Goal: Task Accomplishment & Management: Use online tool/utility

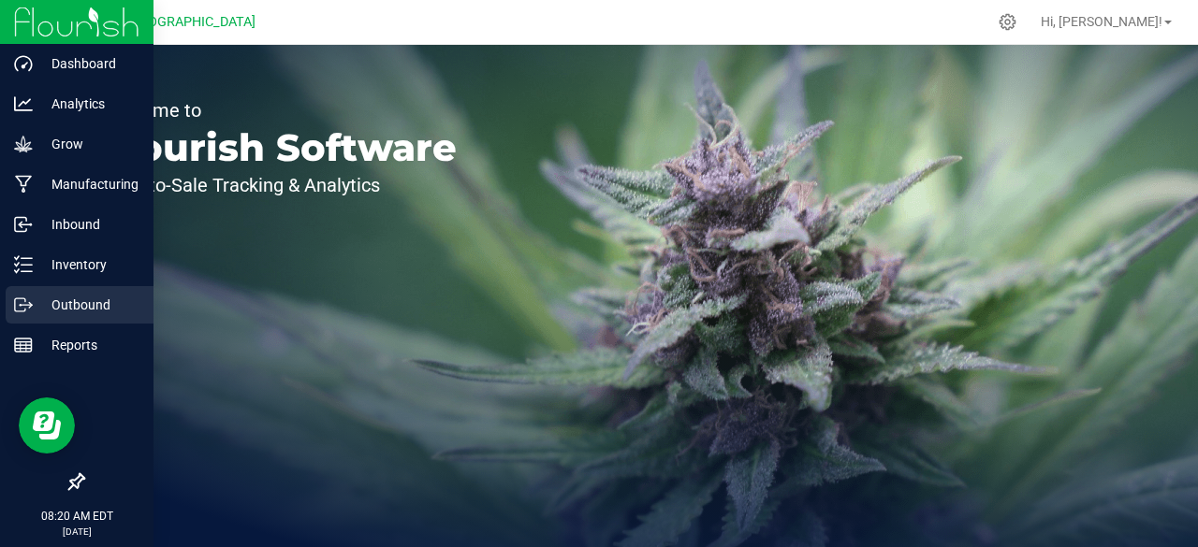
click at [82, 310] on p "Outbound" at bounding box center [89, 305] width 112 height 22
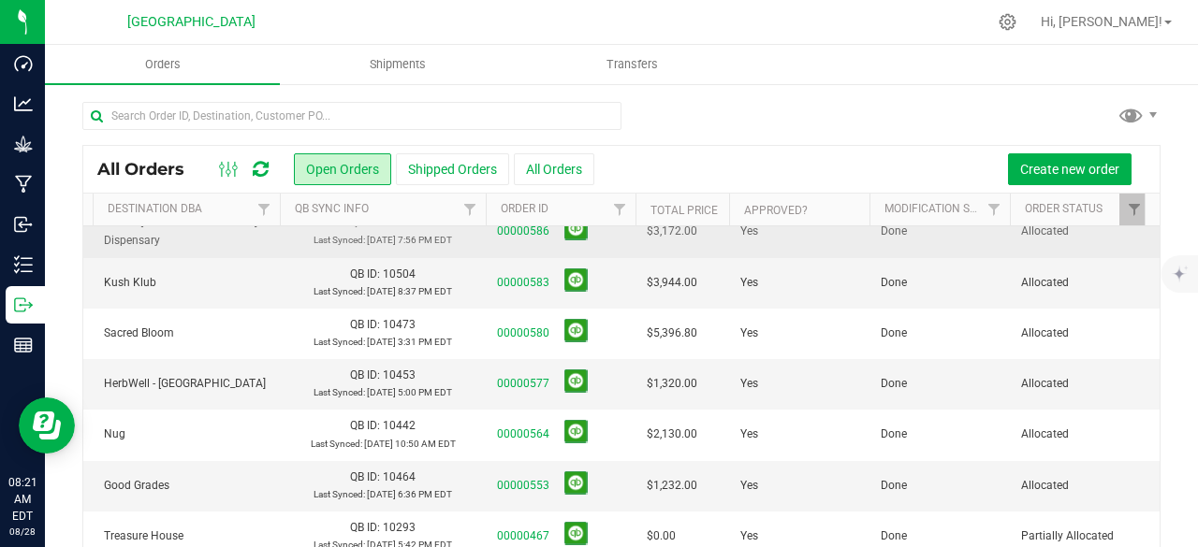
scroll to position [110, 103]
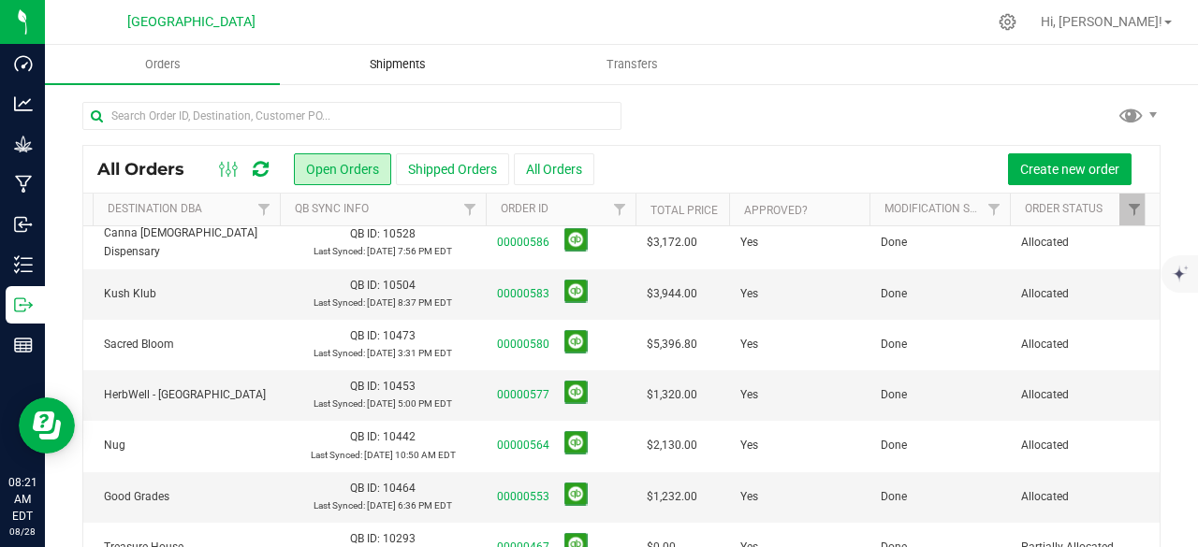
click at [393, 59] on span "Shipments" at bounding box center [397, 64] width 107 height 17
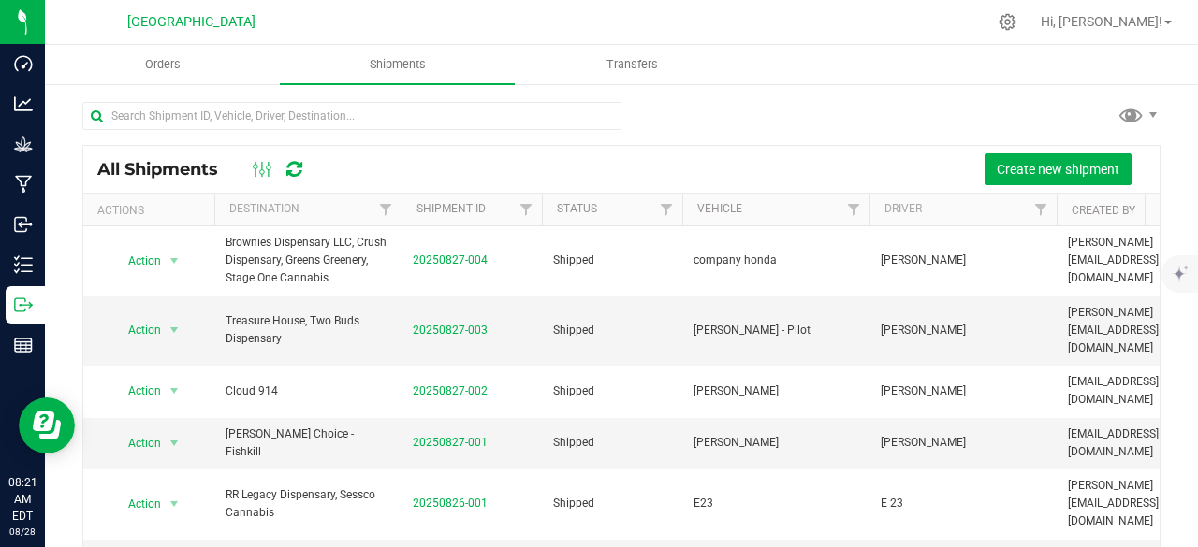
click at [1037, 151] on div "All Shipments Create new shipment" at bounding box center [621, 169] width 1076 height 47
click at [1046, 158] on button "Create new shipment" at bounding box center [1057, 169] width 147 height 32
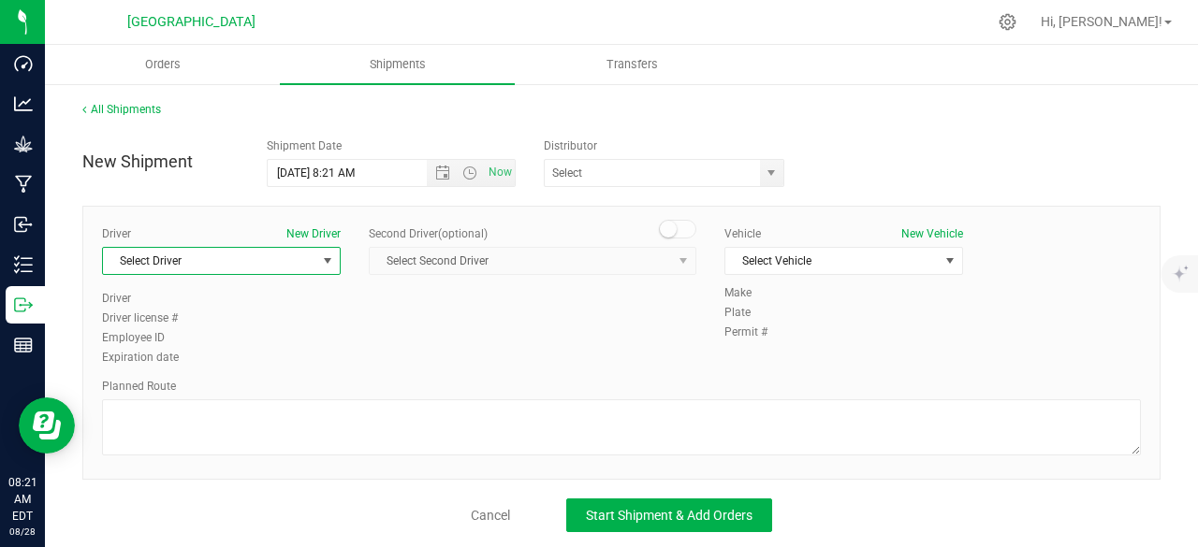
click at [279, 256] on span "Select Driver" at bounding box center [209, 261] width 213 height 26
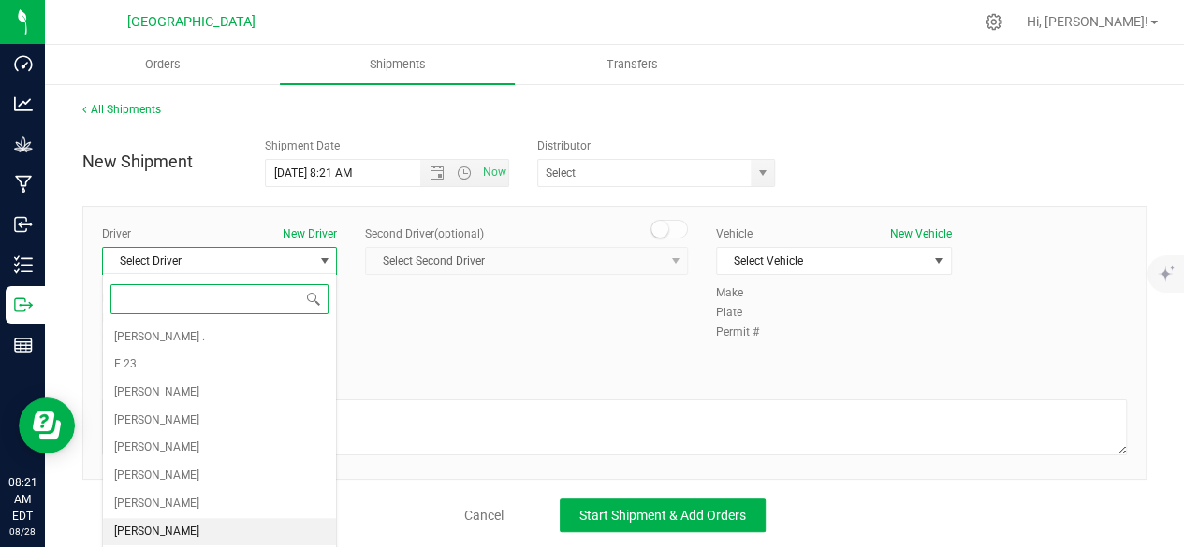
click at [179, 519] on li "[PERSON_NAME]" at bounding box center [219, 532] width 233 height 28
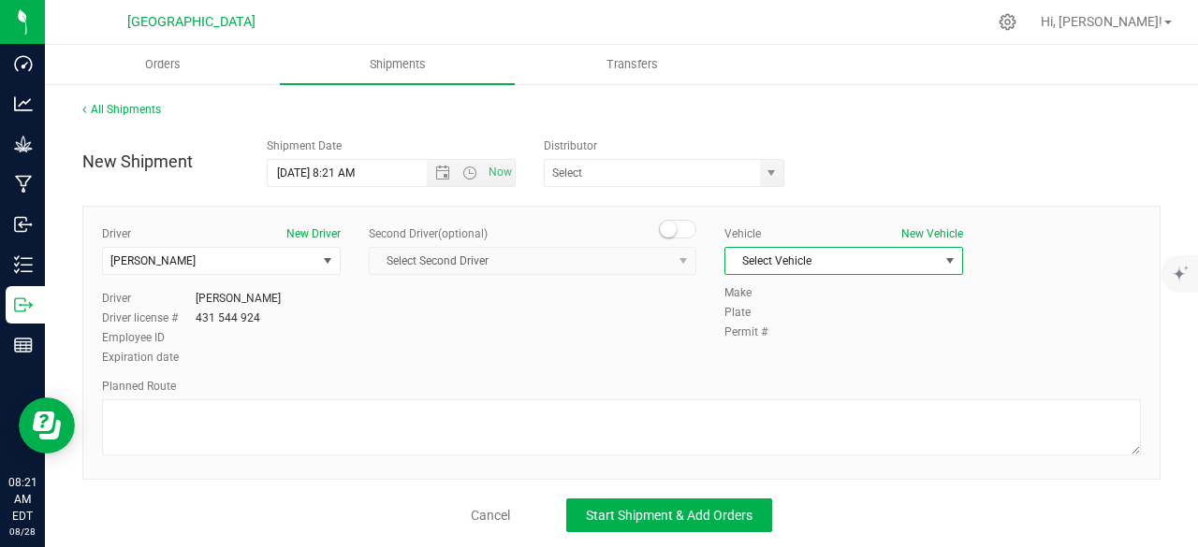
click at [752, 260] on span "Select Vehicle" at bounding box center [831, 261] width 213 height 26
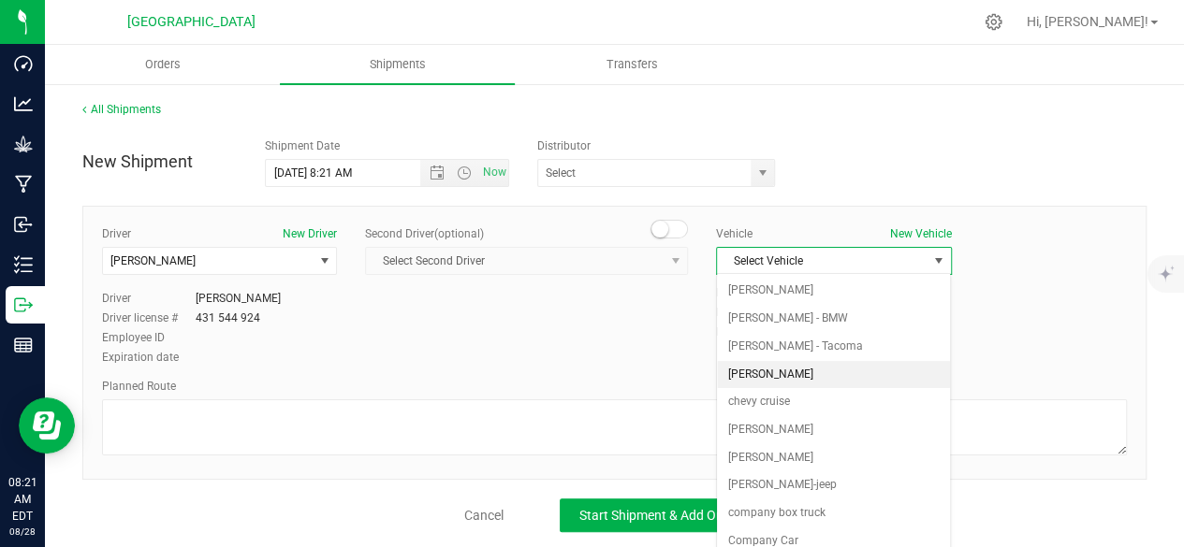
click at [753, 362] on li "[PERSON_NAME]" at bounding box center [833, 375] width 233 height 28
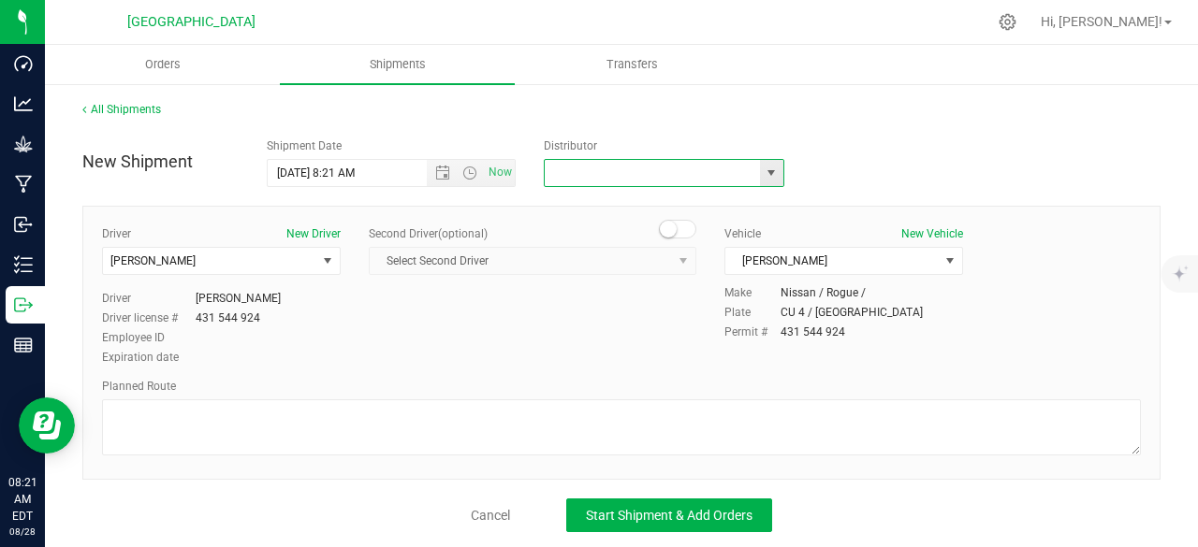
click at [599, 169] on input "text" at bounding box center [650, 173] width 210 height 26
click at [764, 169] on span "select" at bounding box center [771, 173] width 15 height 15
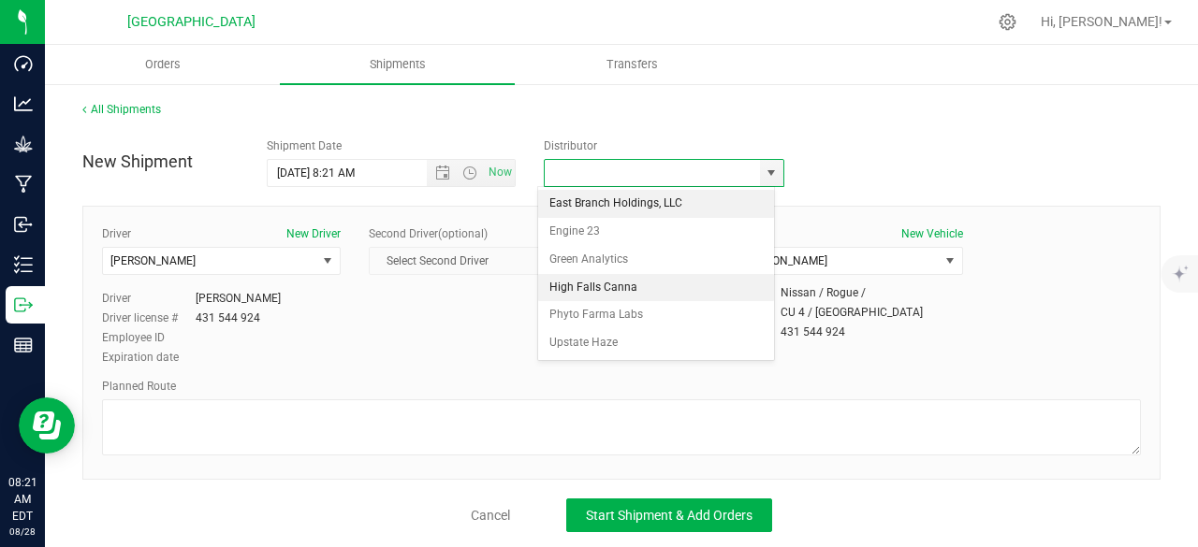
click at [645, 285] on li "High Falls Canna" at bounding box center [656, 288] width 236 height 28
type input "High Falls Canna"
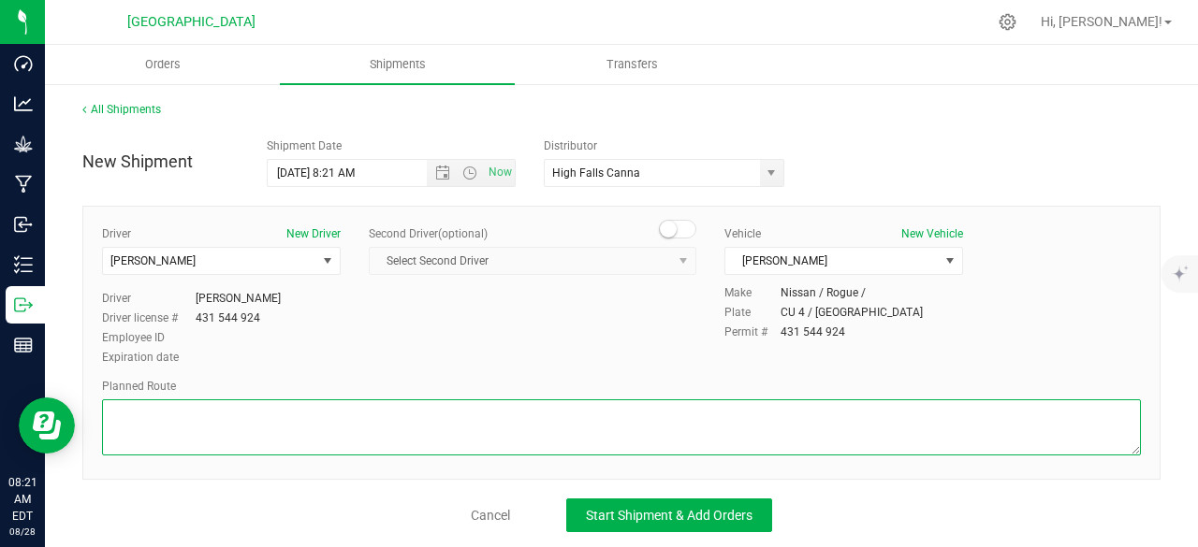
click at [393, 431] on textarea at bounding box center [621, 428] width 1039 height 56
type textarea "follow gps"
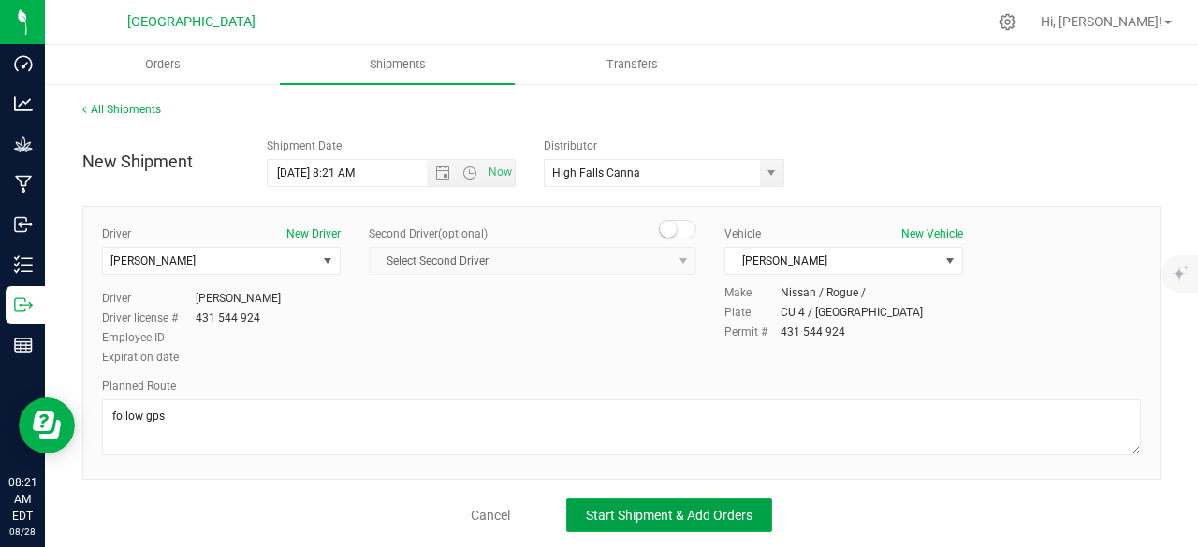
click at [614, 504] on button "Start Shipment & Add Orders" at bounding box center [669, 516] width 206 height 34
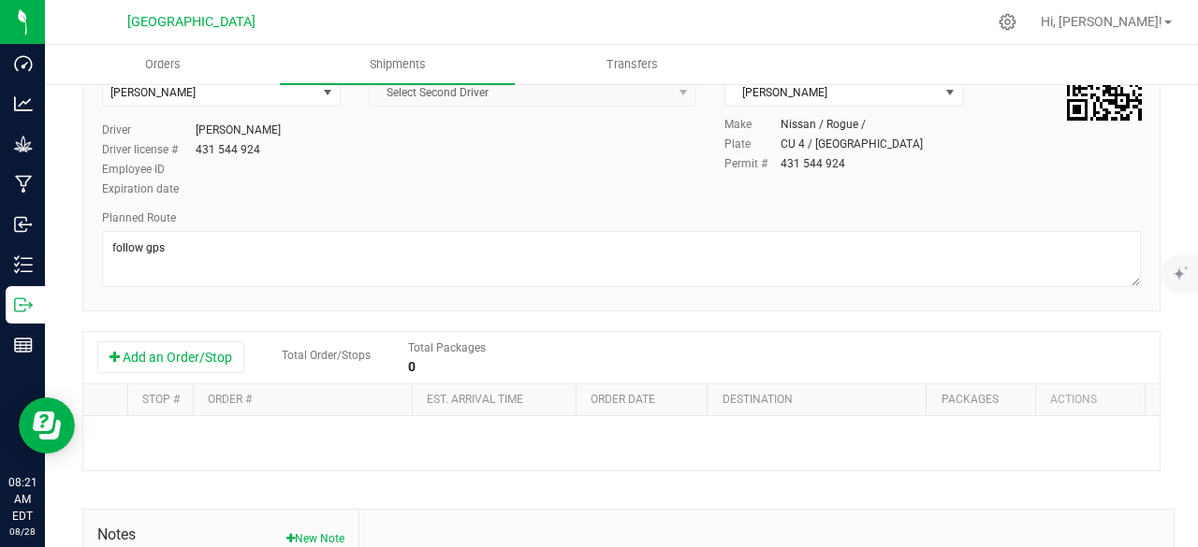
scroll to position [208, 0]
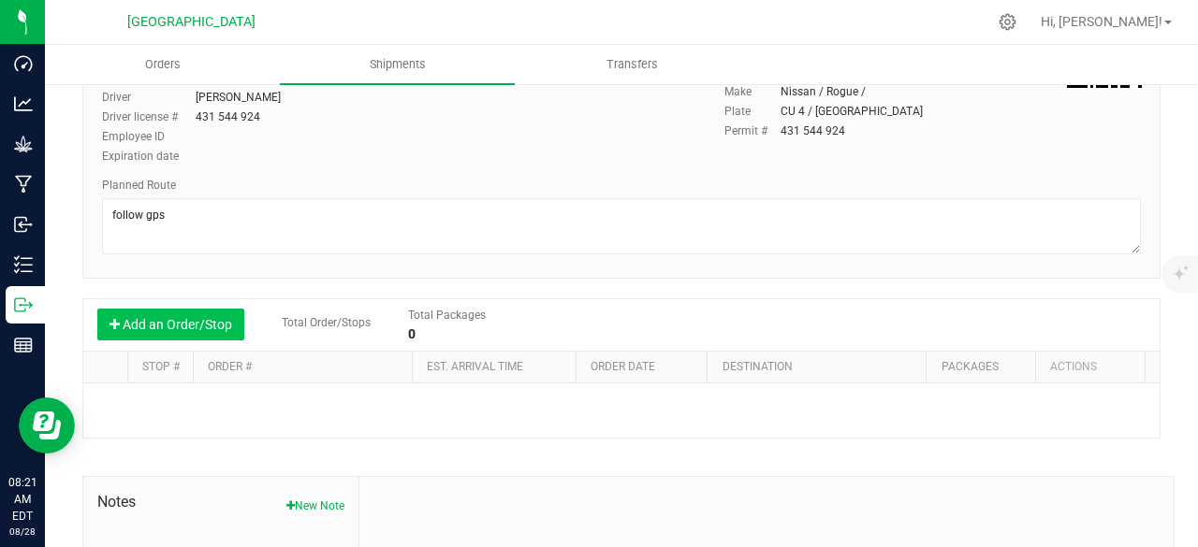
click at [232, 323] on button "Add an Order/Stop" at bounding box center [170, 325] width 147 height 32
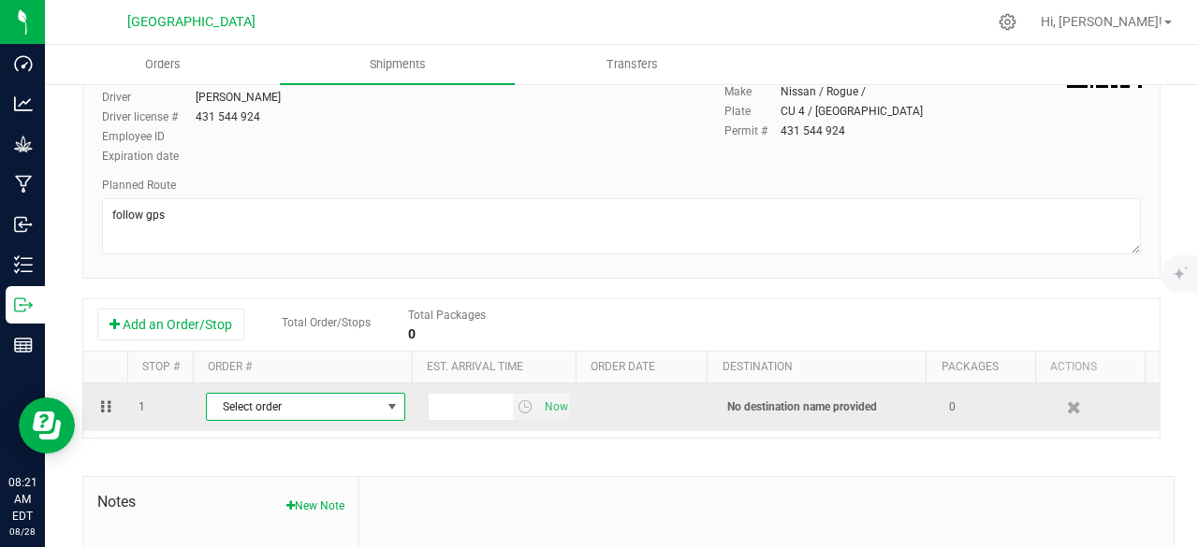
click at [362, 414] on span "Select order" at bounding box center [294, 407] width 174 height 26
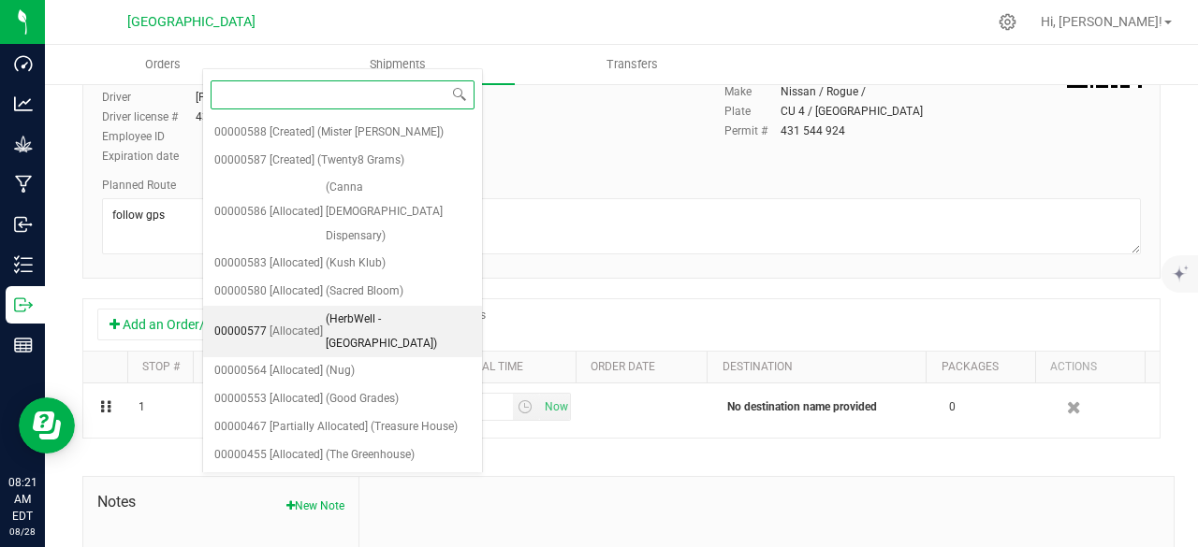
click at [392, 308] on span "(HerbWell - [GEOGRAPHIC_DATA])" at bounding box center [398, 332] width 145 height 48
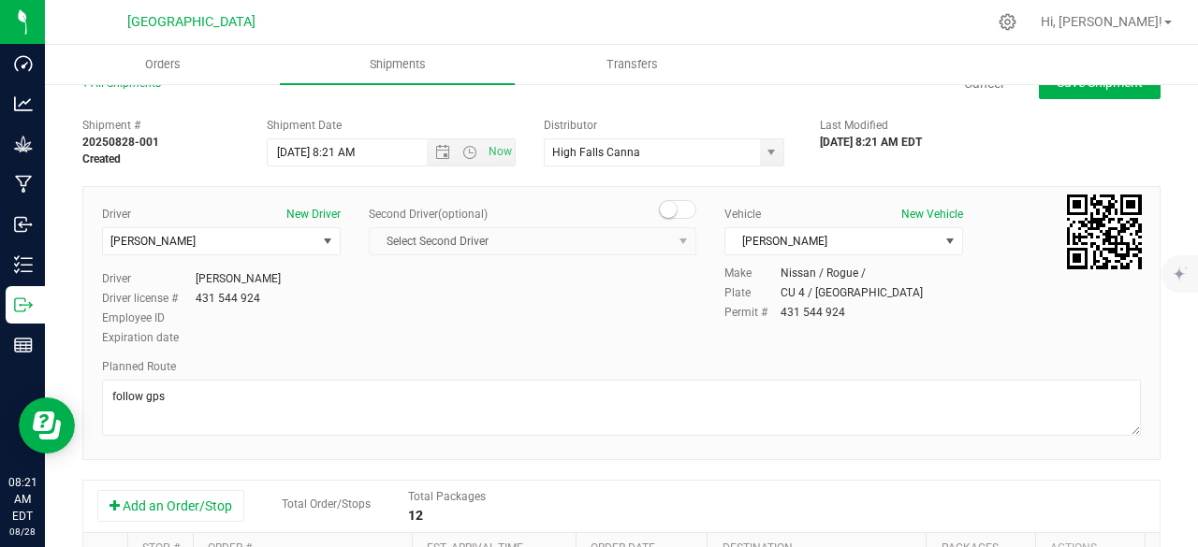
scroll to position [0, 0]
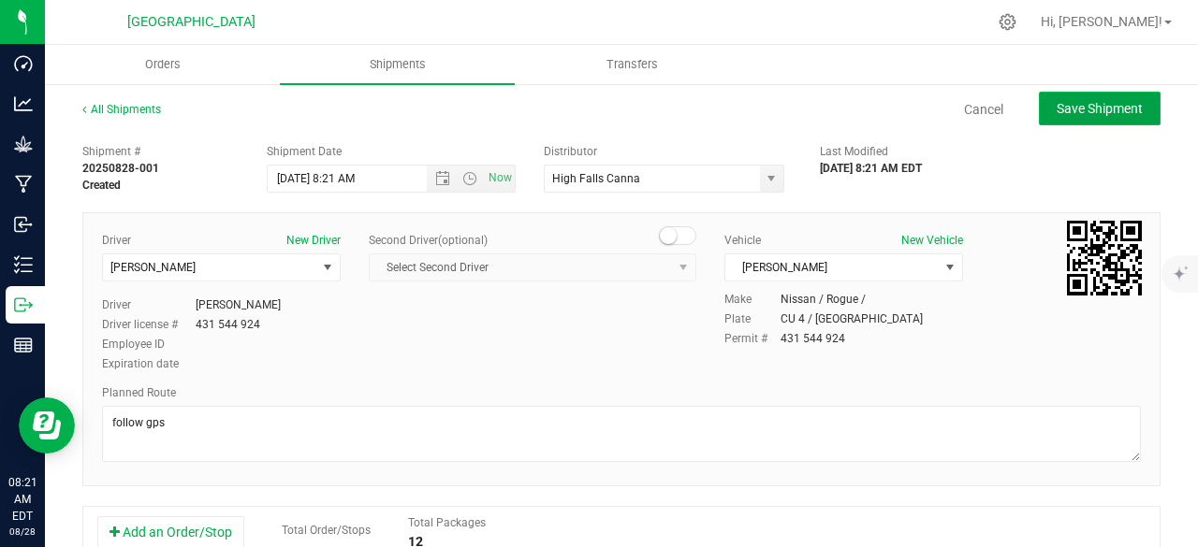
click at [1071, 93] on button "Save Shipment" at bounding box center [1100, 109] width 122 height 34
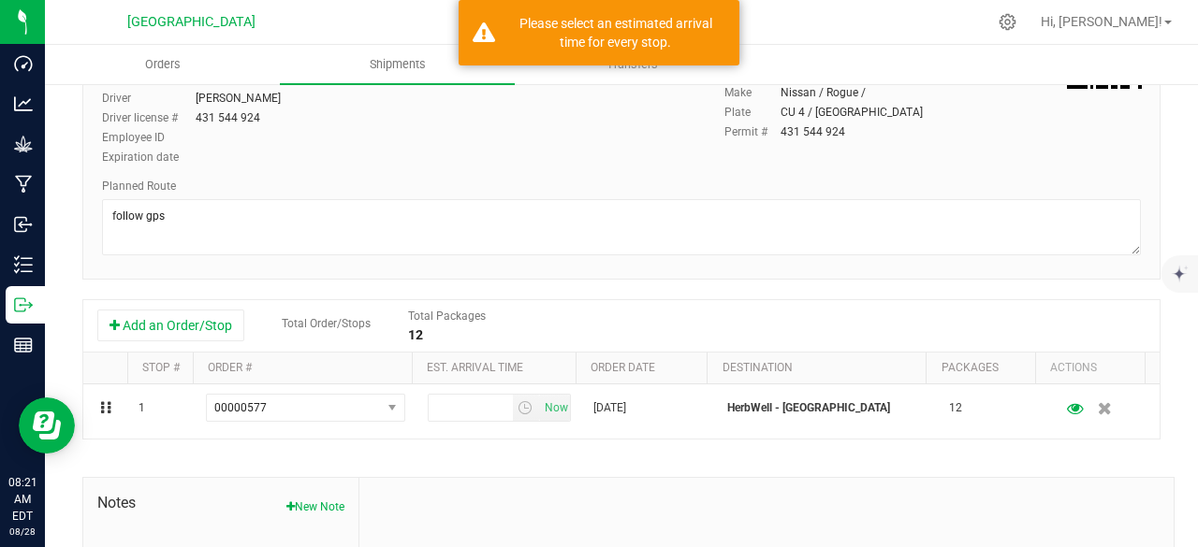
scroll to position [213, 0]
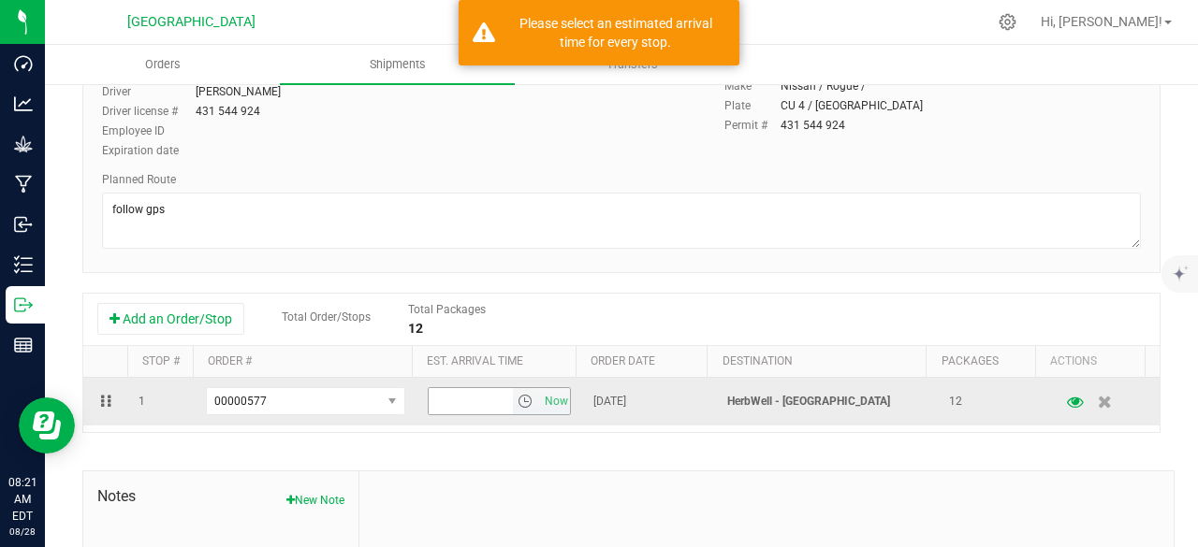
click at [517, 400] on span "select" at bounding box center [524, 401] width 15 height 15
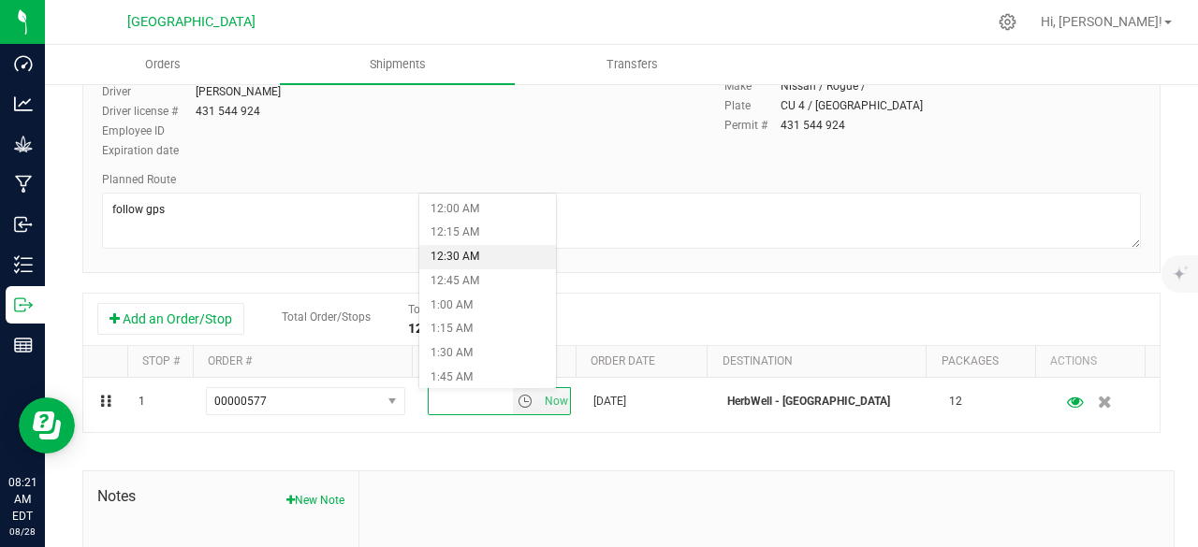
click at [485, 267] on li "12:30 AM" at bounding box center [487, 257] width 137 height 24
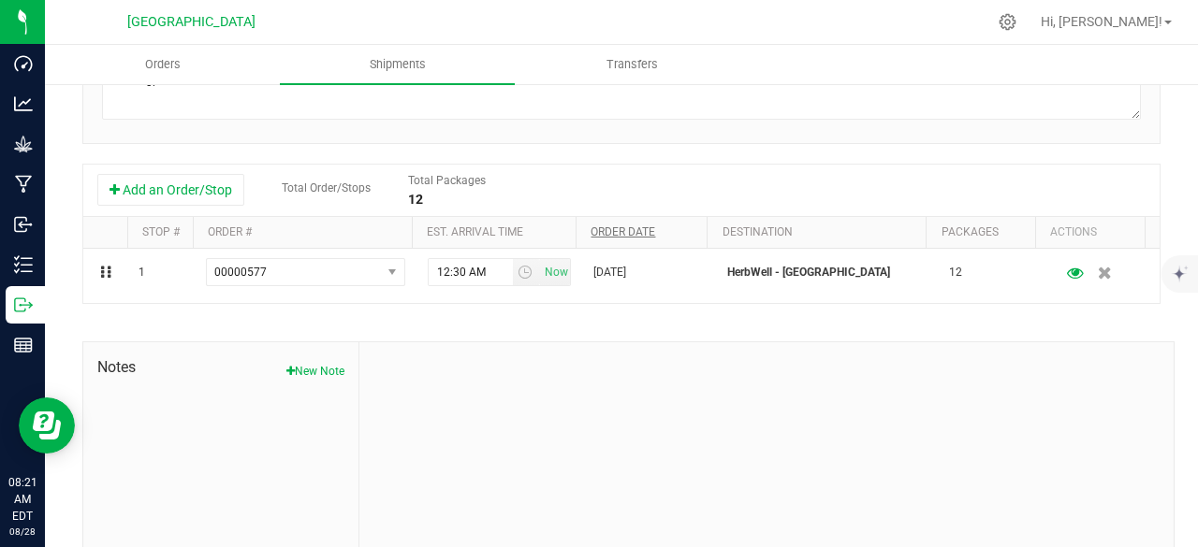
scroll to position [0, 0]
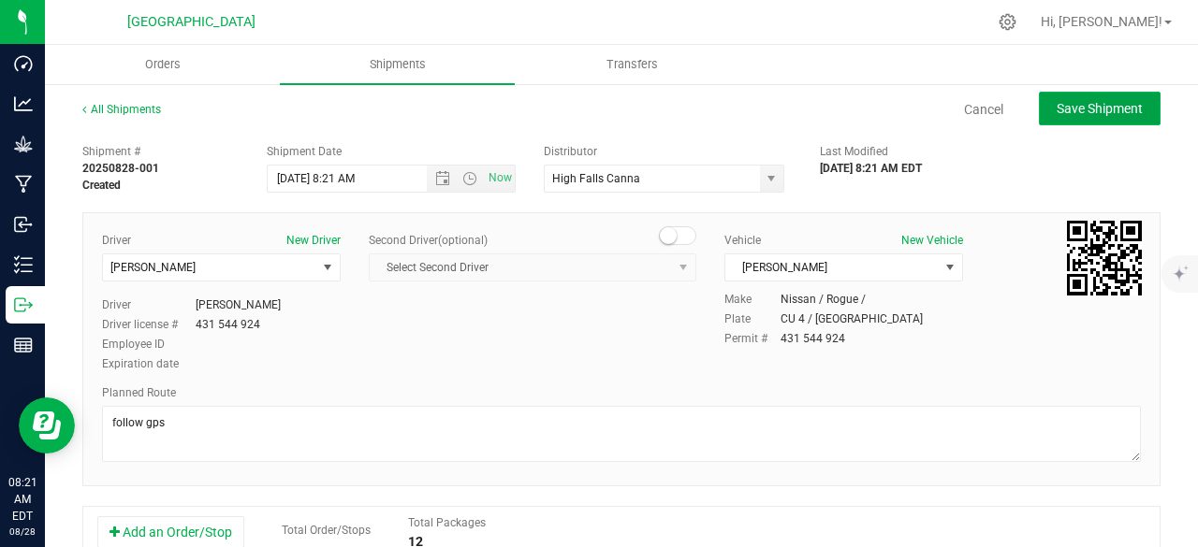
click at [1059, 113] on span "Save Shipment" at bounding box center [1099, 108] width 86 height 15
type input "[DATE] 12:21 PM"
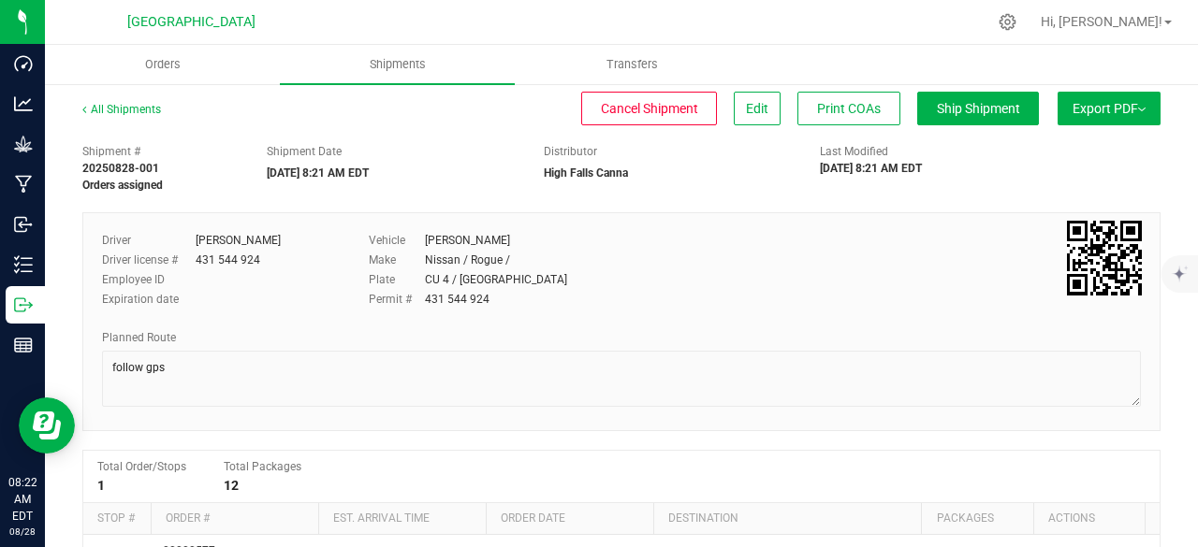
click at [1072, 113] on span "Export PDF" at bounding box center [1108, 108] width 73 height 15
click at [1067, 186] on li "Manifest by Lot" at bounding box center [1103, 178] width 189 height 28
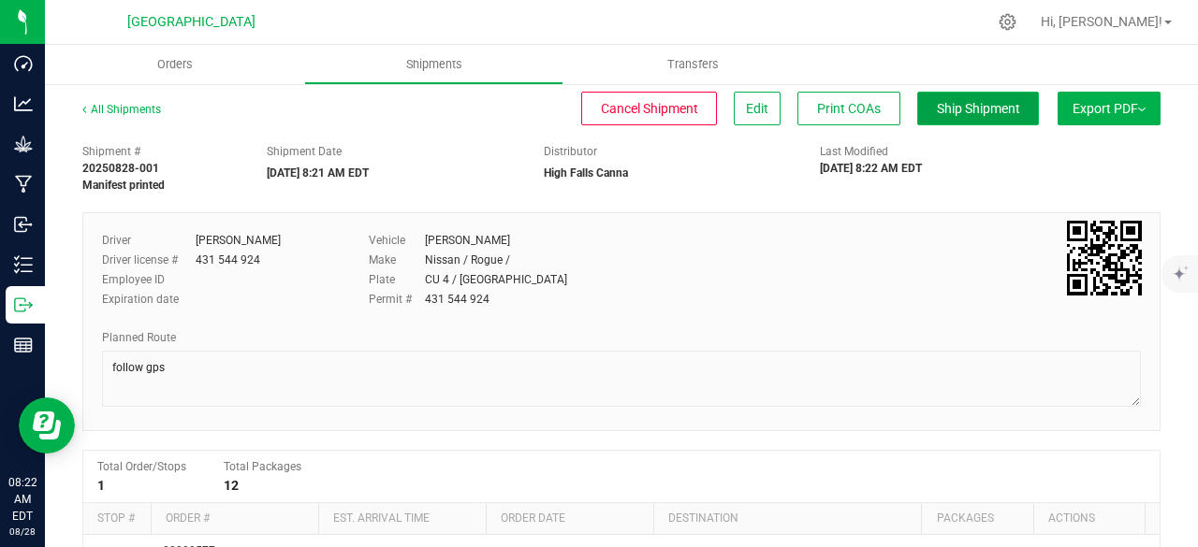
click at [937, 113] on span "Ship Shipment" at bounding box center [978, 108] width 83 height 15
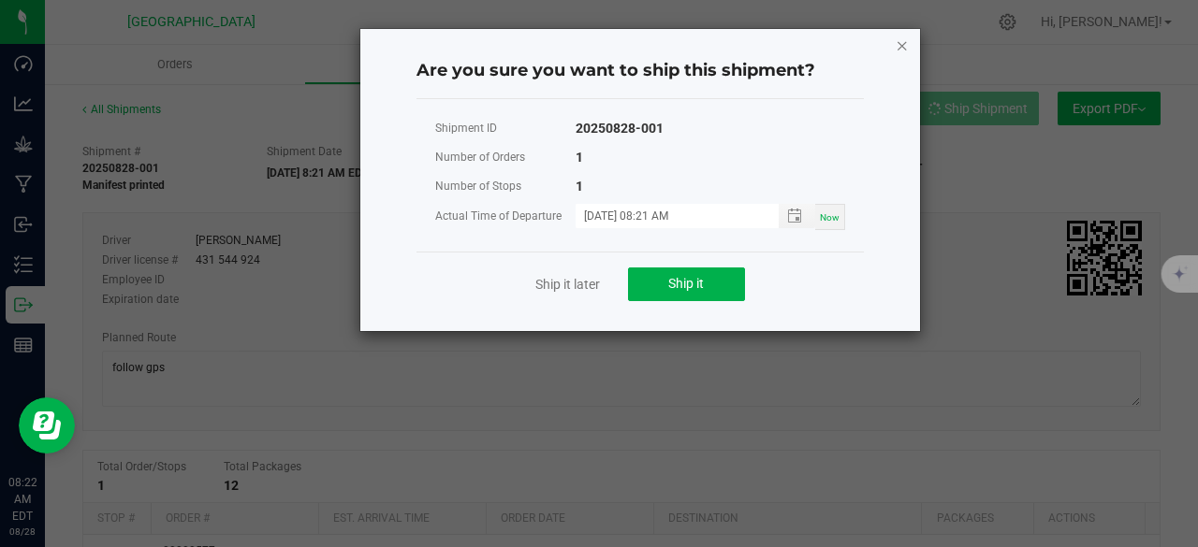
click at [896, 48] on icon "Close" at bounding box center [901, 45] width 13 height 22
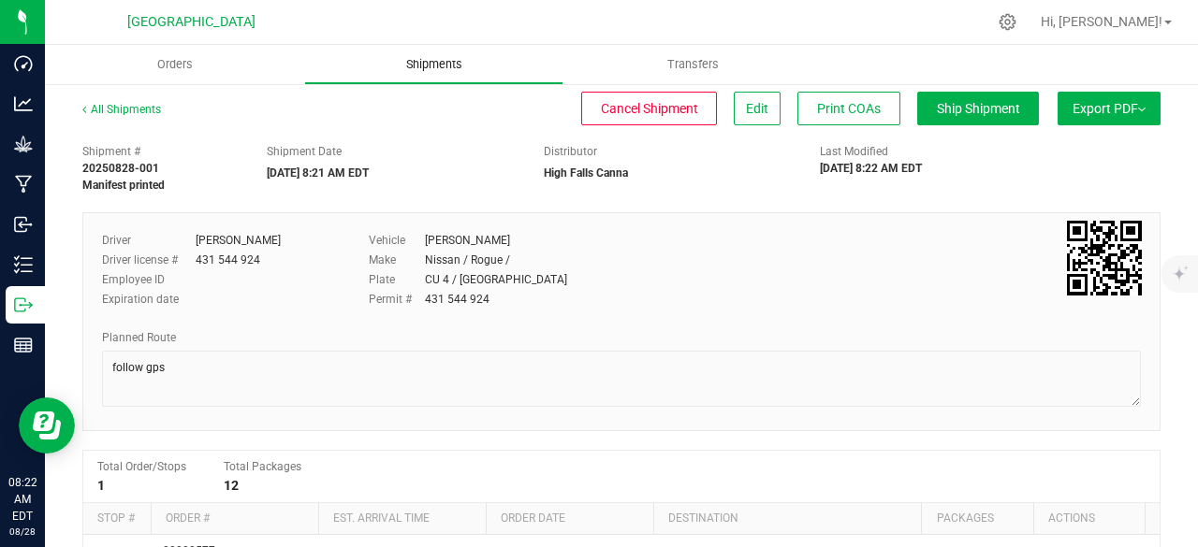
click at [425, 68] on span "Shipments" at bounding box center [434, 64] width 107 height 17
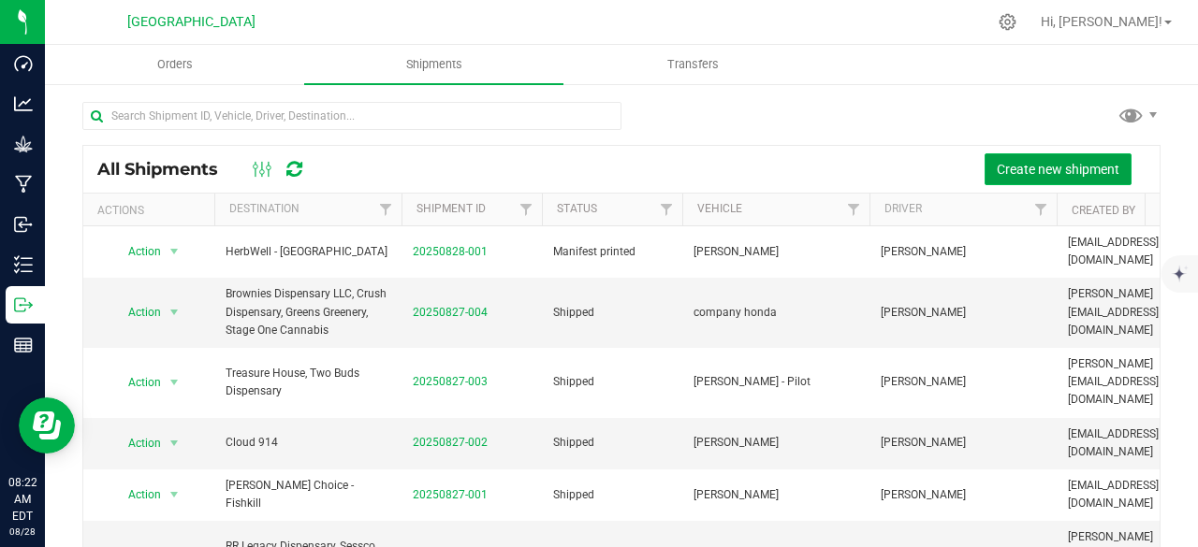
click at [1027, 166] on span "Create new shipment" at bounding box center [1058, 169] width 123 height 15
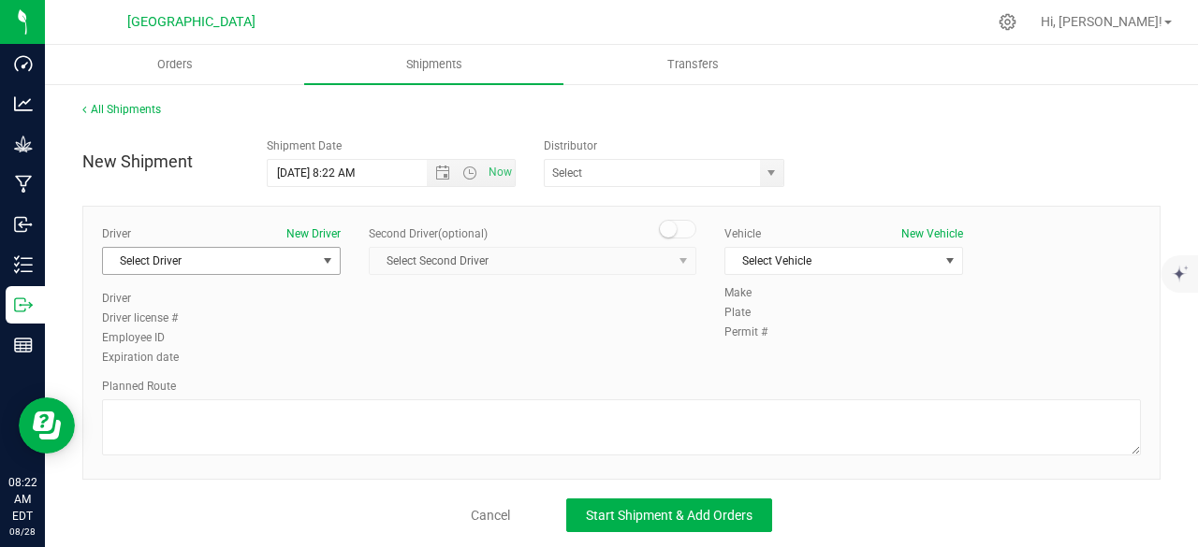
click at [283, 252] on span "Select Driver" at bounding box center [209, 261] width 213 height 26
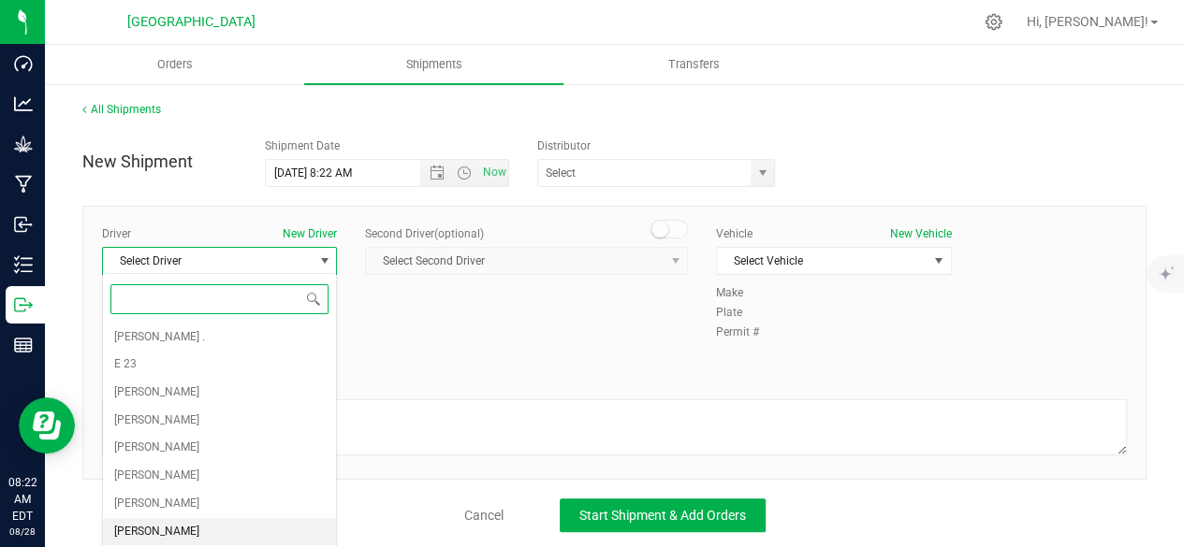
click at [229, 518] on li "[PERSON_NAME]" at bounding box center [219, 532] width 233 height 28
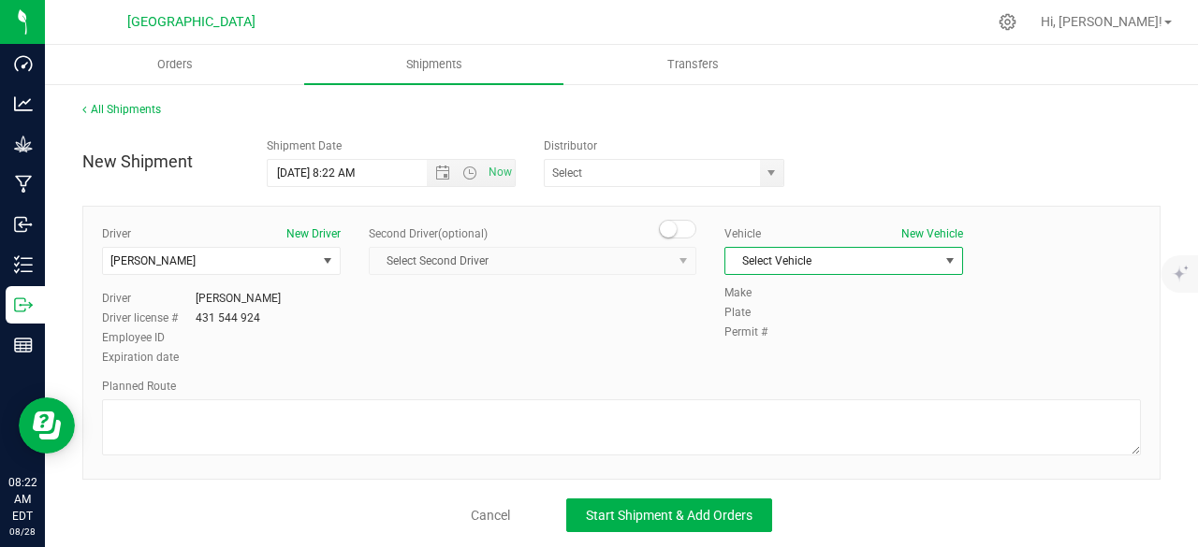
click at [764, 260] on span "Select Vehicle" at bounding box center [831, 261] width 213 height 26
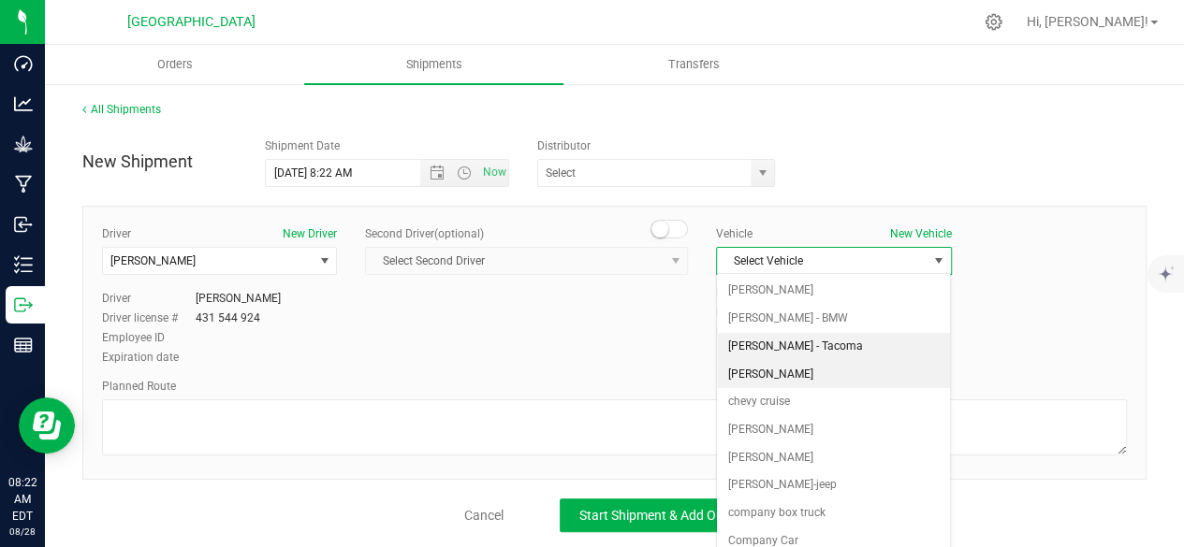
click at [761, 357] on li "[PERSON_NAME] - Tacoma" at bounding box center [833, 347] width 233 height 28
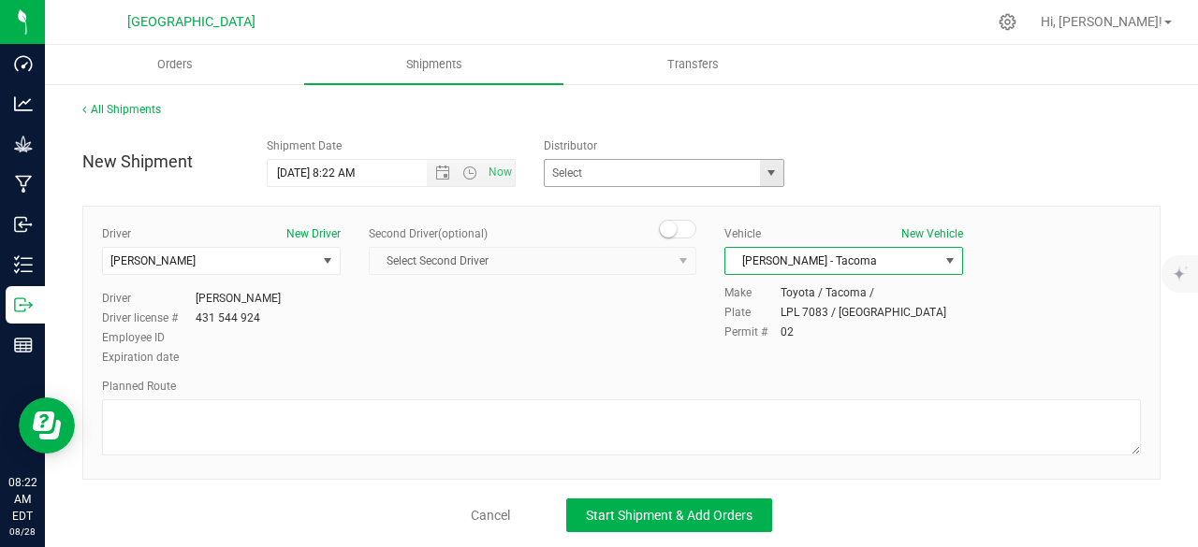
click at [764, 173] on span "select" at bounding box center [771, 173] width 15 height 15
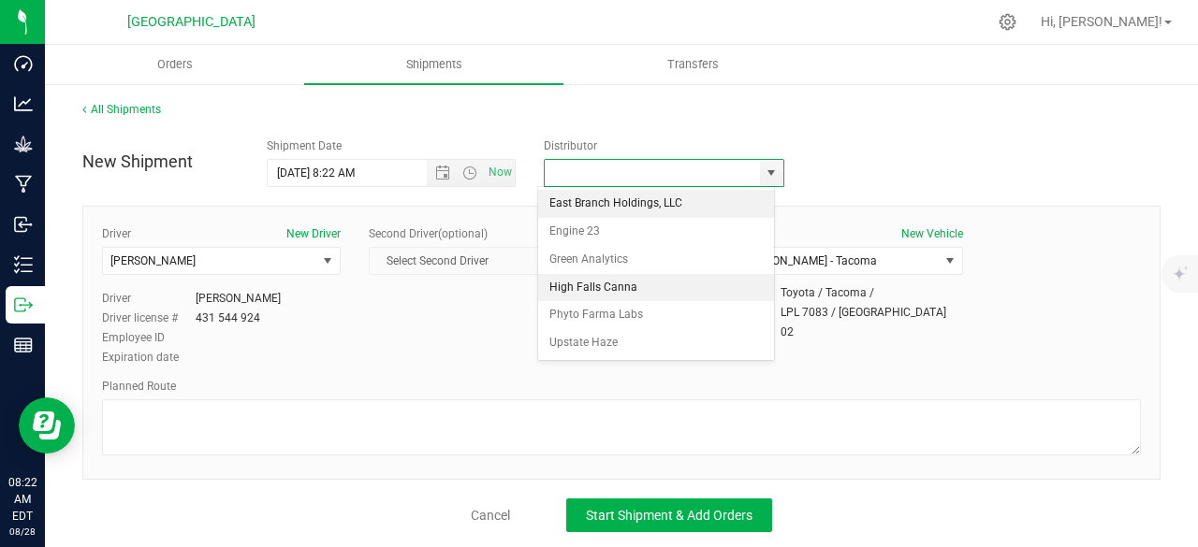
click at [664, 280] on li "High Falls Canna" at bounding box center [656, 288] width 236 height 28
type input "High Falls Canna"
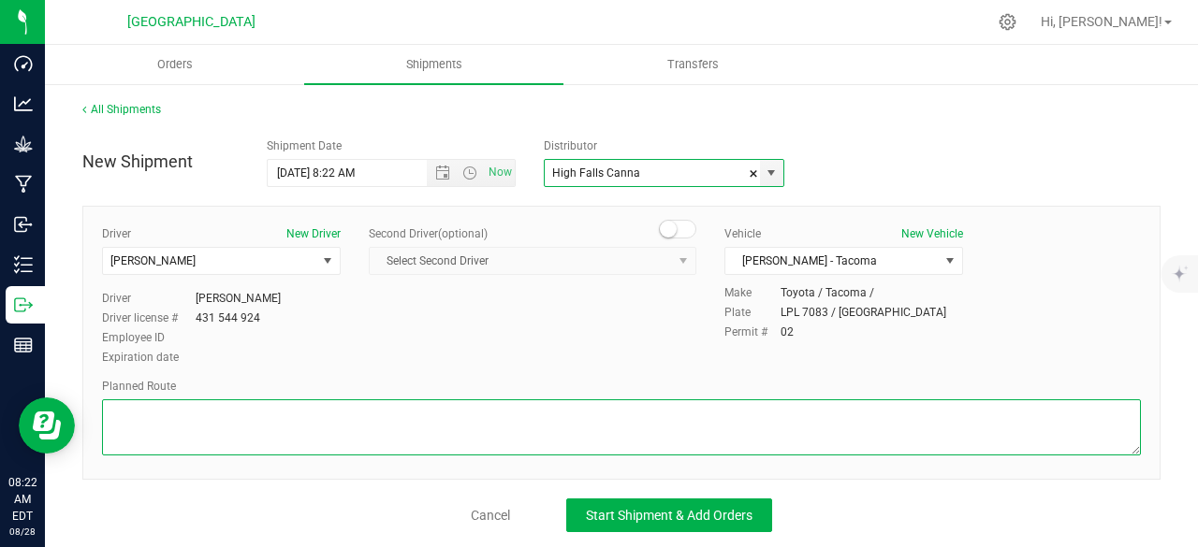
click at [501, 431] on textarea at bounding box center [621, 428] width 1039 height 56
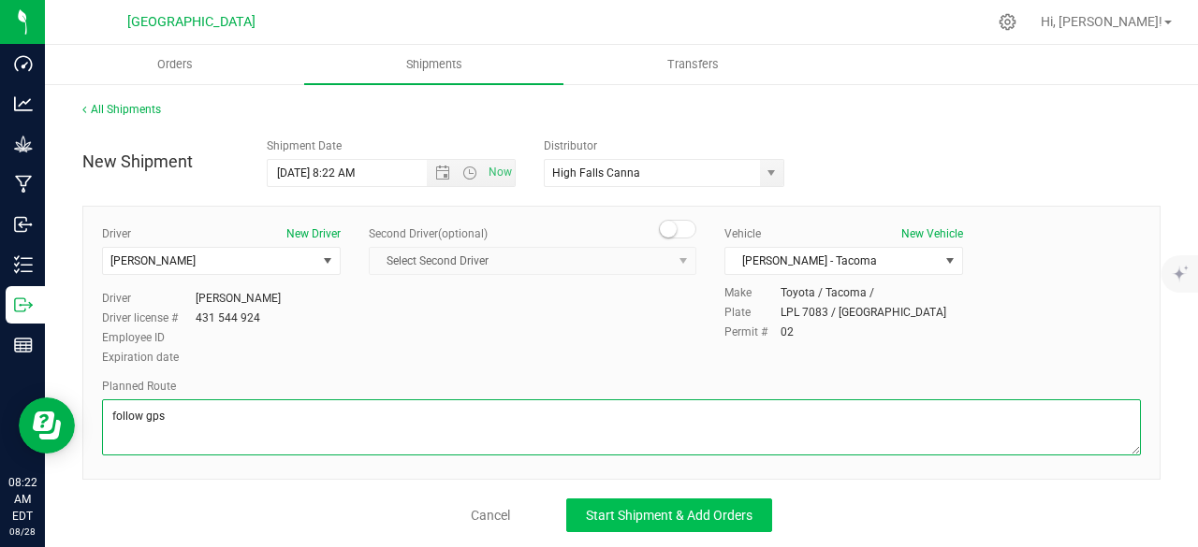
type textarea "follow gps"
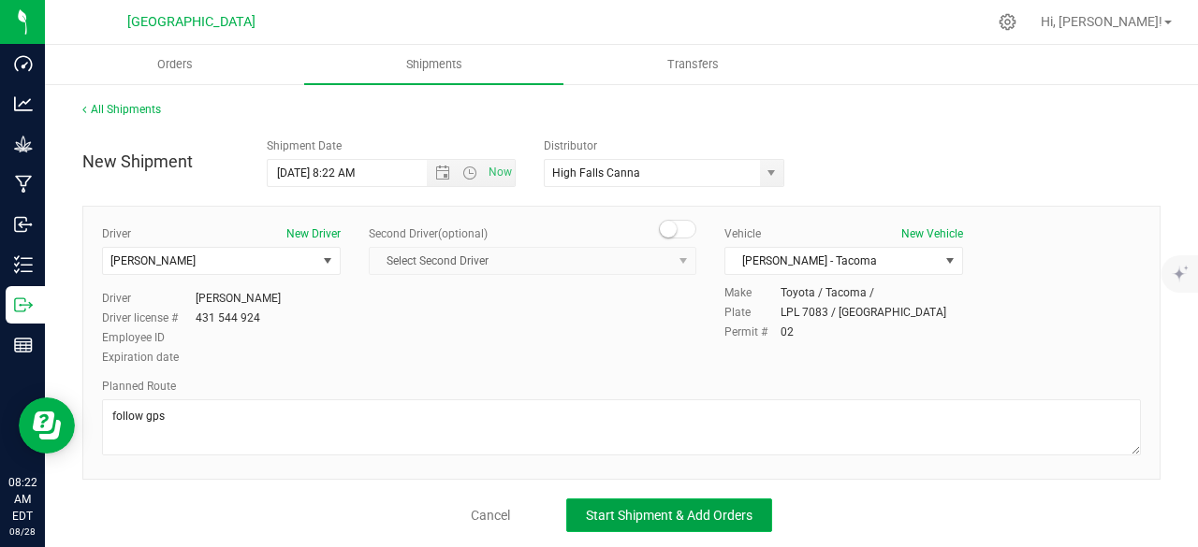
click at [612, 509] on span "Start Shipment & Add Orders" at bounding box center [669, 515] width 167 height 15
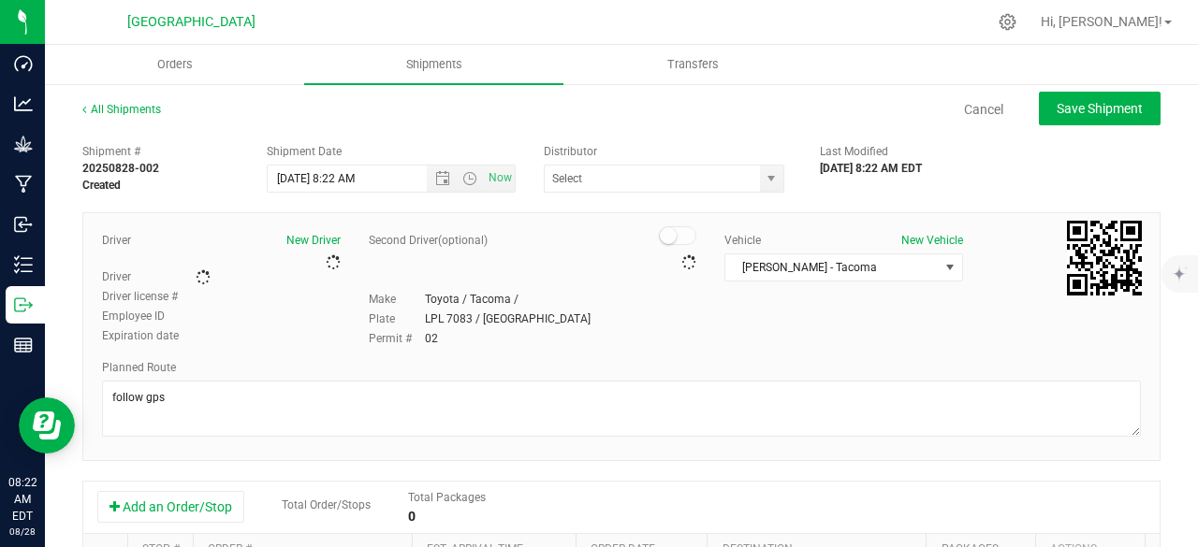
type input "High Falls Canna"
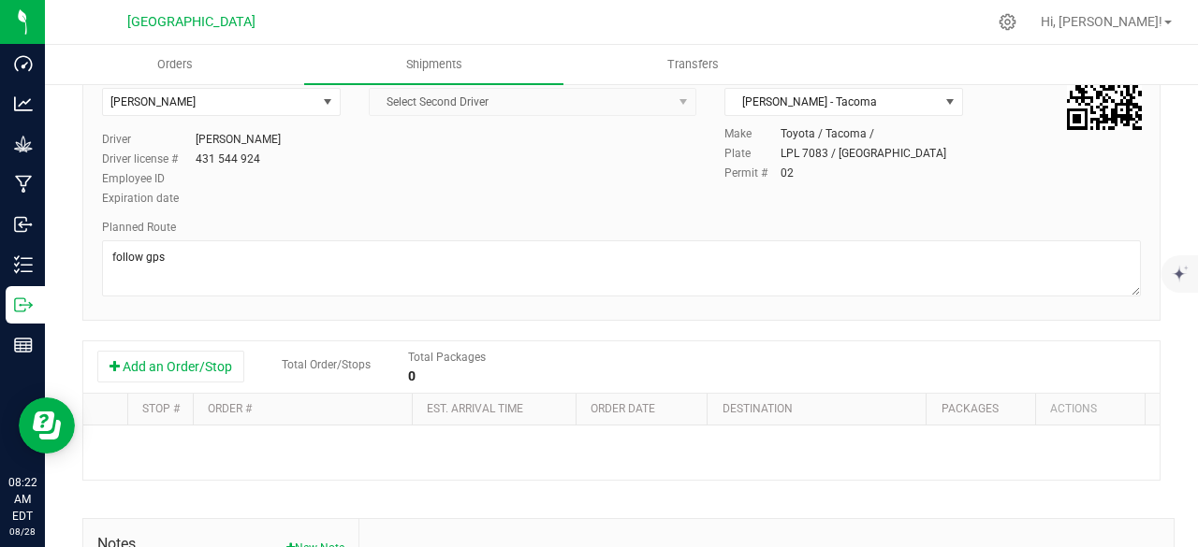
scroll to position [169, 0]
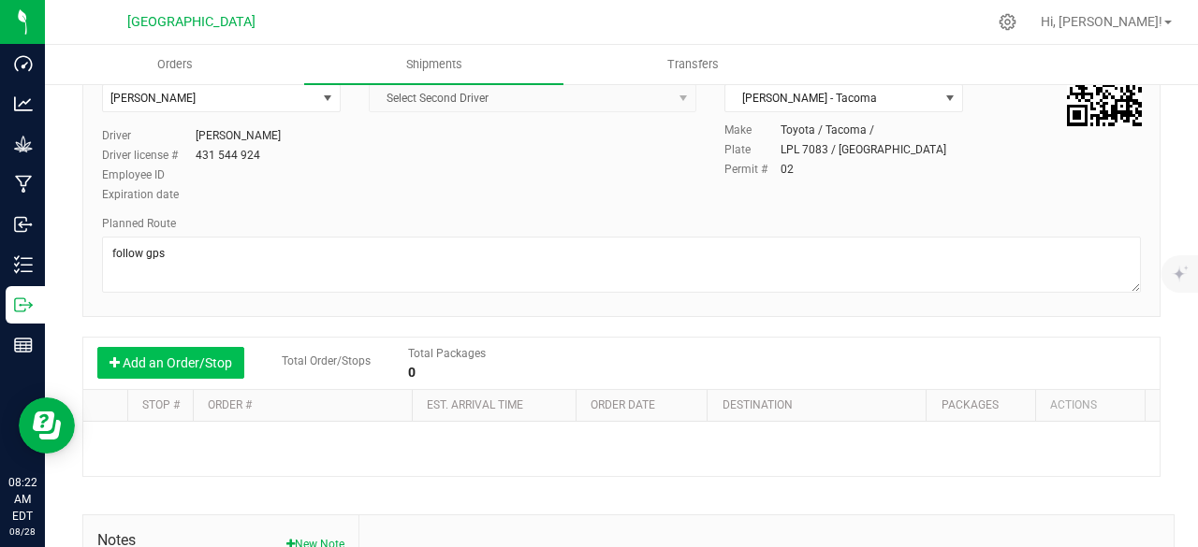
click at [187, 360] on button "Add an Order/Stop" at bounding box center [170, 363] width 147 height 32
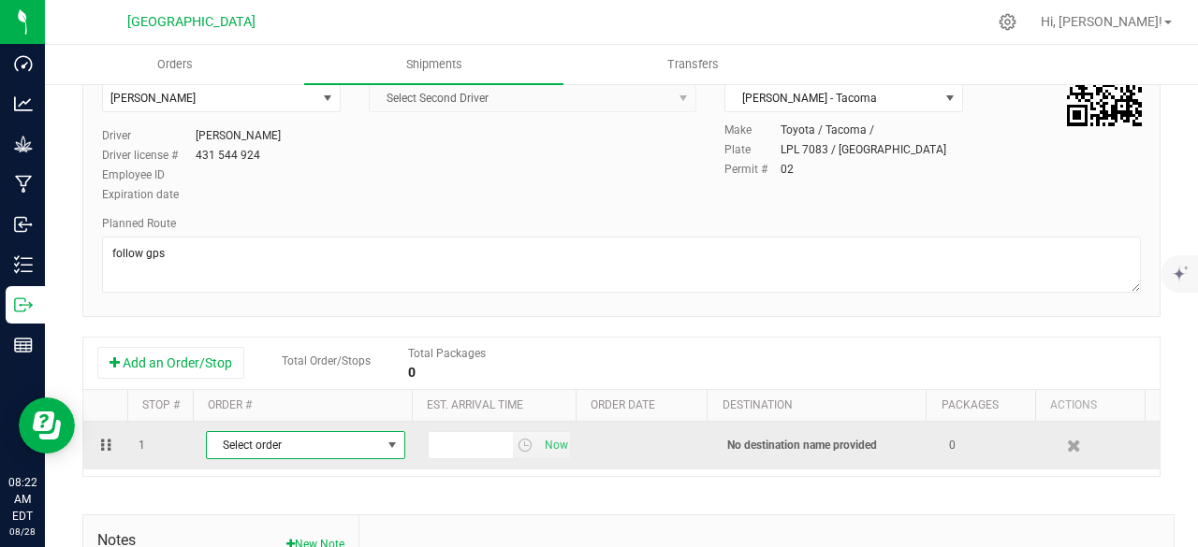
click at [362, 445] on span "Select order" at bounding box center [294, 445] width 174 height 26
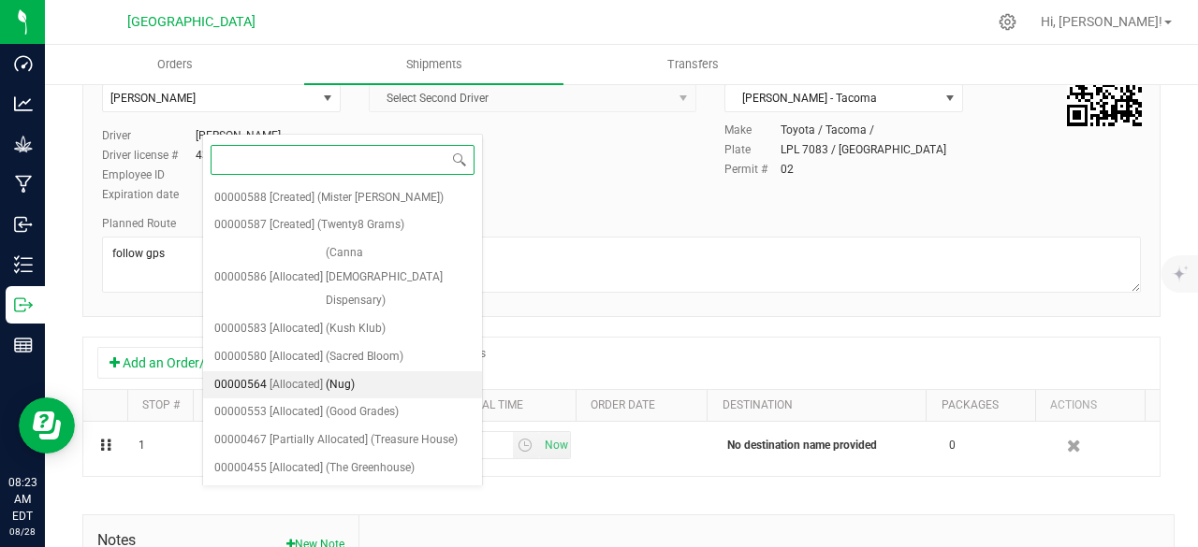
click at [396, 371] on li "00000564 [Allocated] (Nug)" at bounding box center [342, 385] width 279 height 28
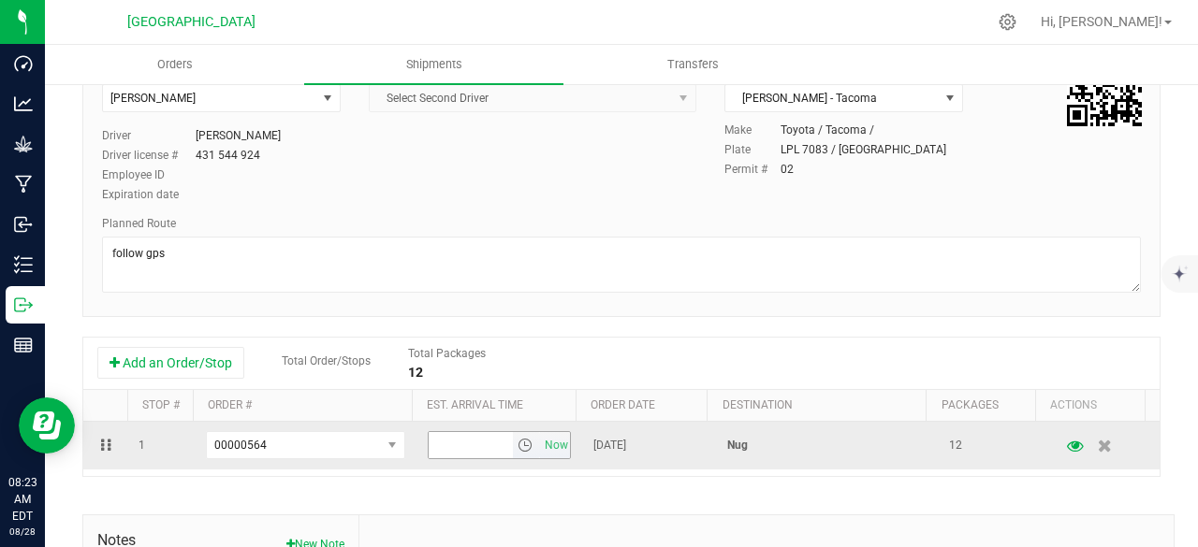
click at [475, 441] on input "text" at bounding box center [471, 445] width 84 height 26
type input "12:00 pm"
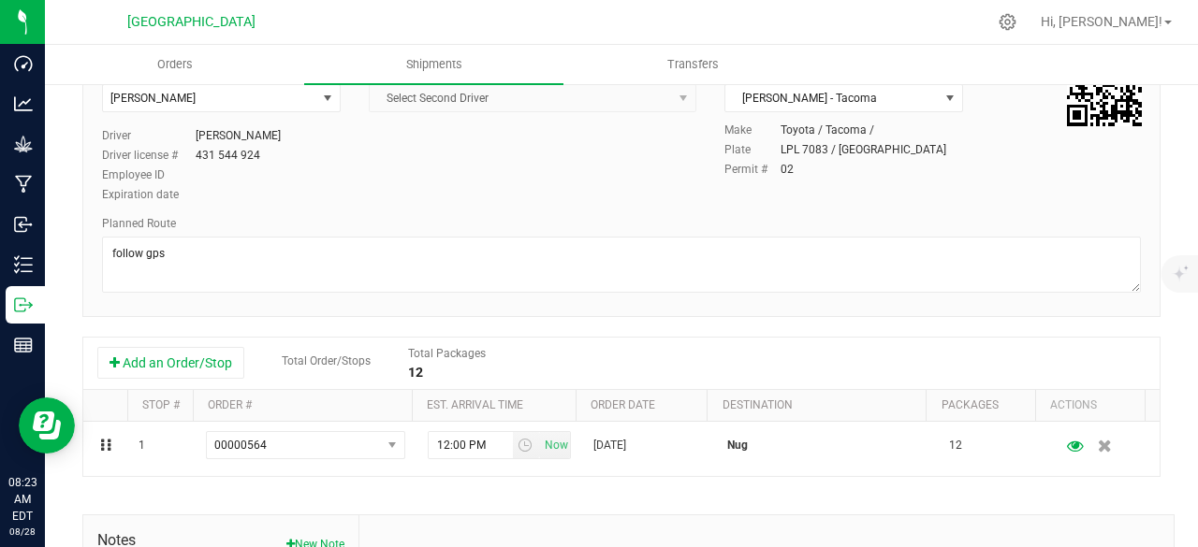
scroll to position [0, 0]
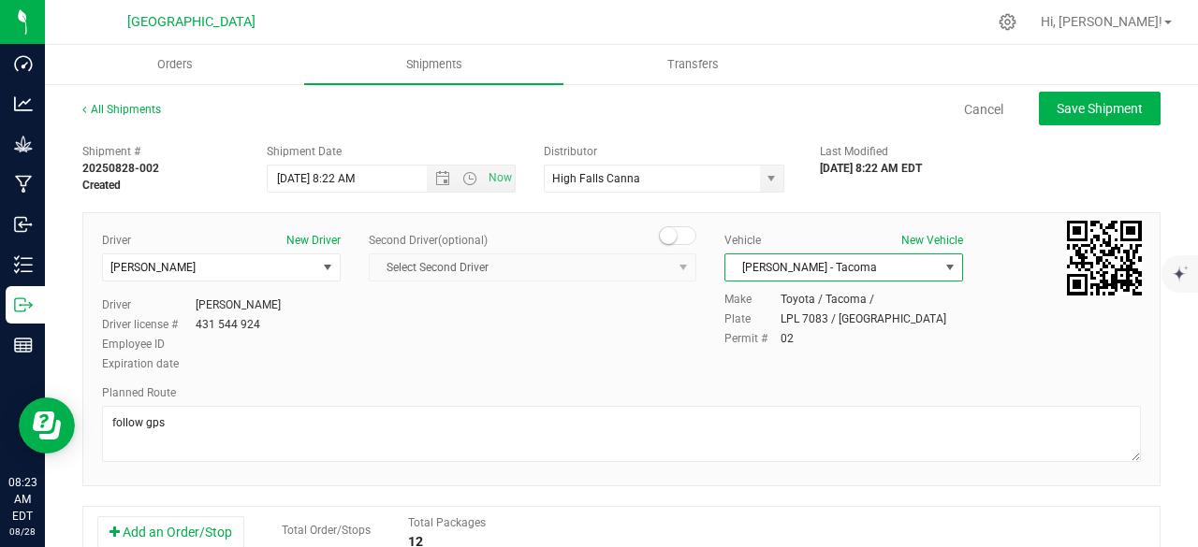
click at [833, 272] on span "[PERSON_NAME] - Tacoma" at bounding box center [831, 268] width 213 height 26
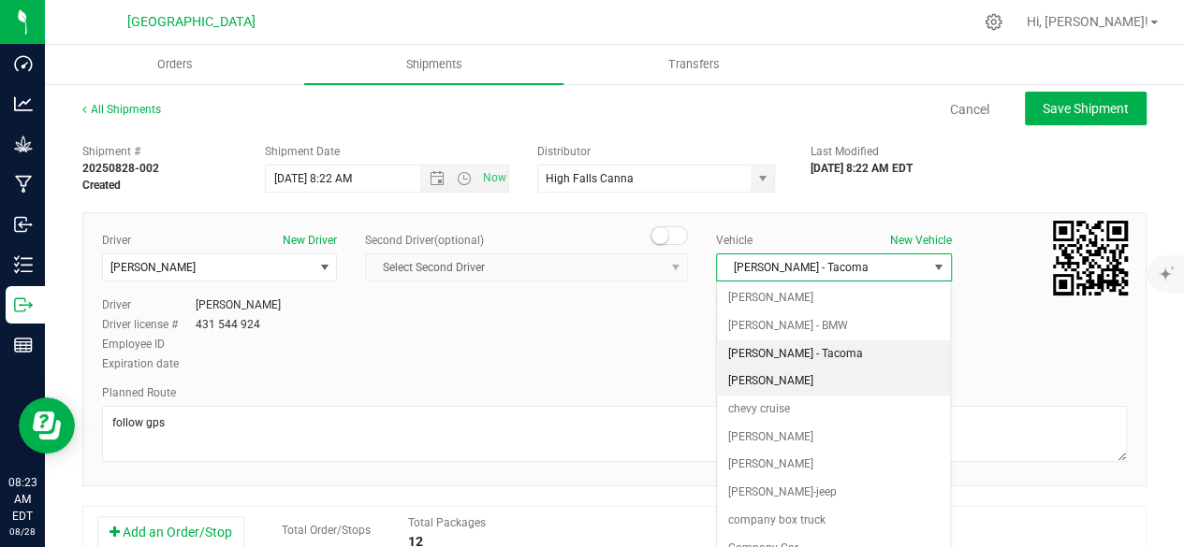
click at [788, 375] on li "[PERSON_NAME]" at bounding box center [833, 382] width 233 height 28
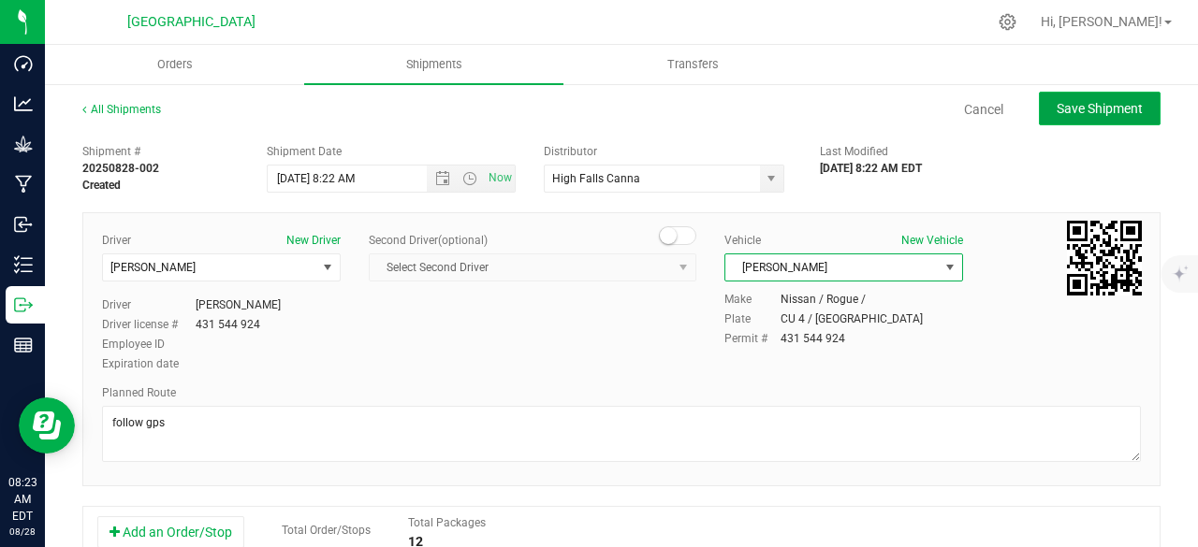
click at [1056, 111] on span "Save Shipment" at bounding box center [1099, 108] width 86 height 15
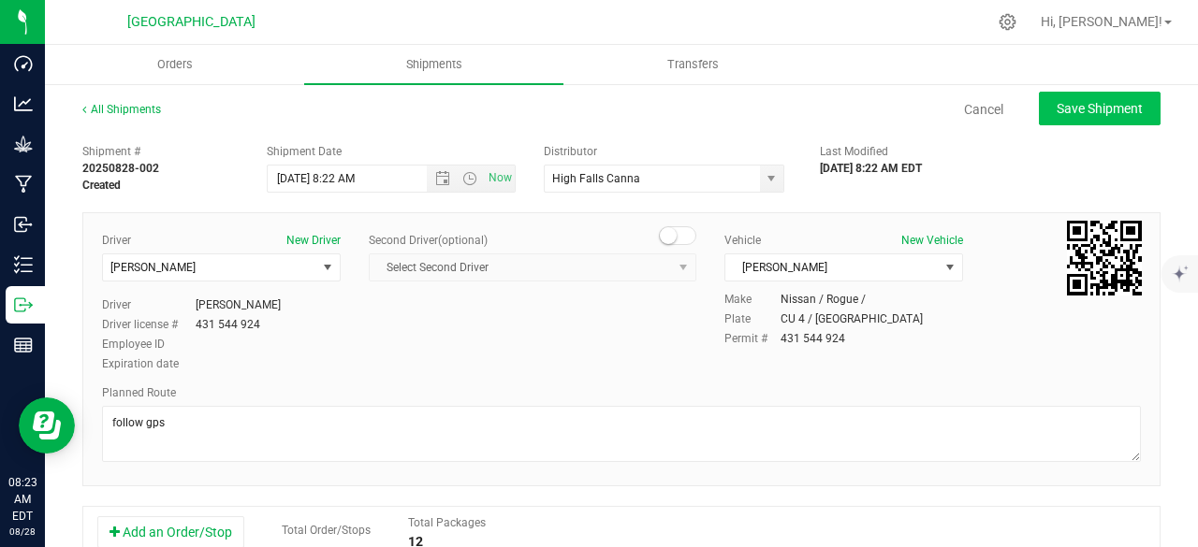
type input "[DATE] 12:22 PM"
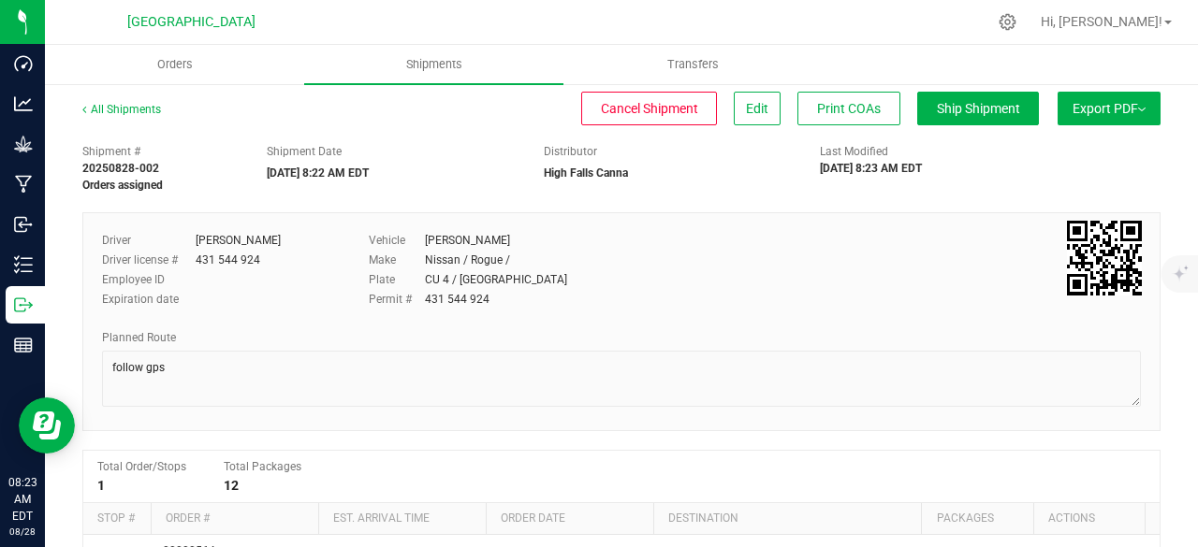
click at [1072, 111] on span "Export PDF" at bounding box center [1108, 108] width 73 height 15
click at [1049, 173] on span "Manifest by Lot" at bounding box center [1061, 177] width 78 height 13
click at [460, 80] on uib-tab-heading "Shipments" at bounding box center [433, 64] width 257 height 37
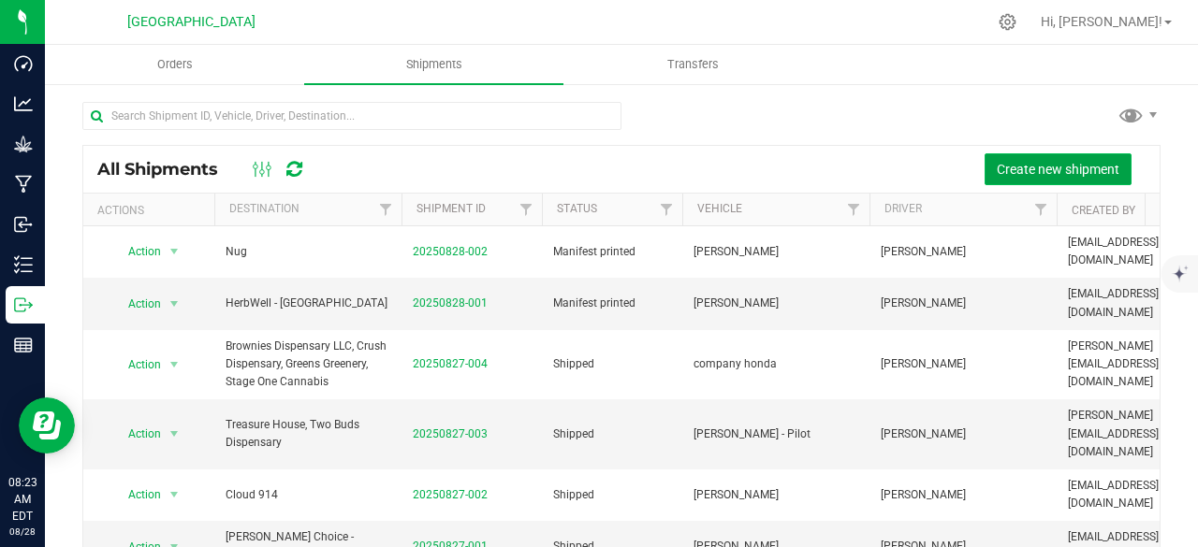
click at [1018, 180] on button "Create new shipment" at bounding box center [1057, 169] width 147 height 32
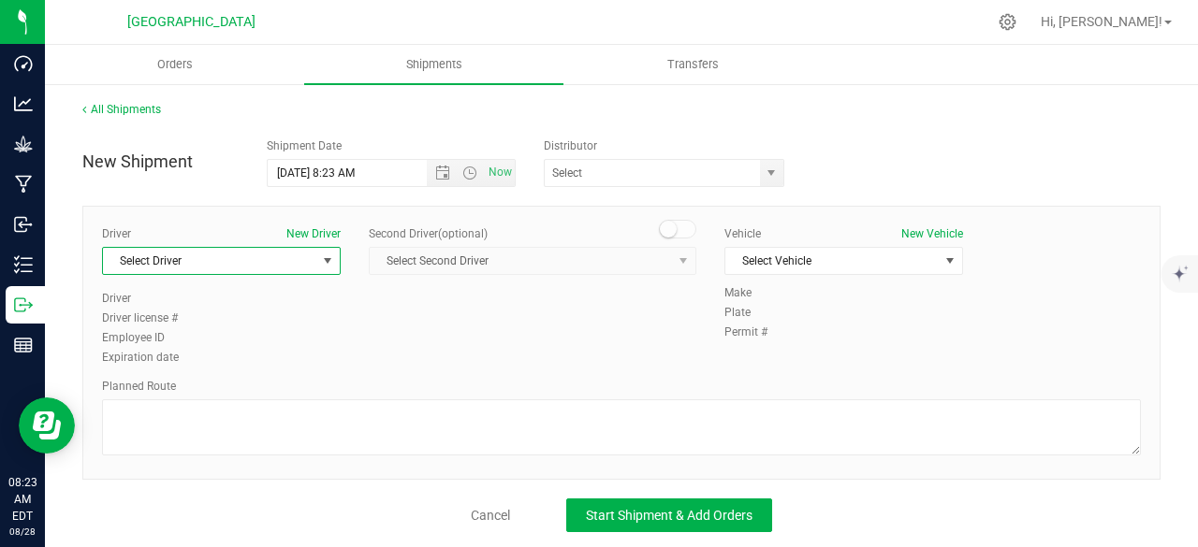
click at [298, 269] on span "Select Driver" at bounding box center [209, 261] width 213 height 26
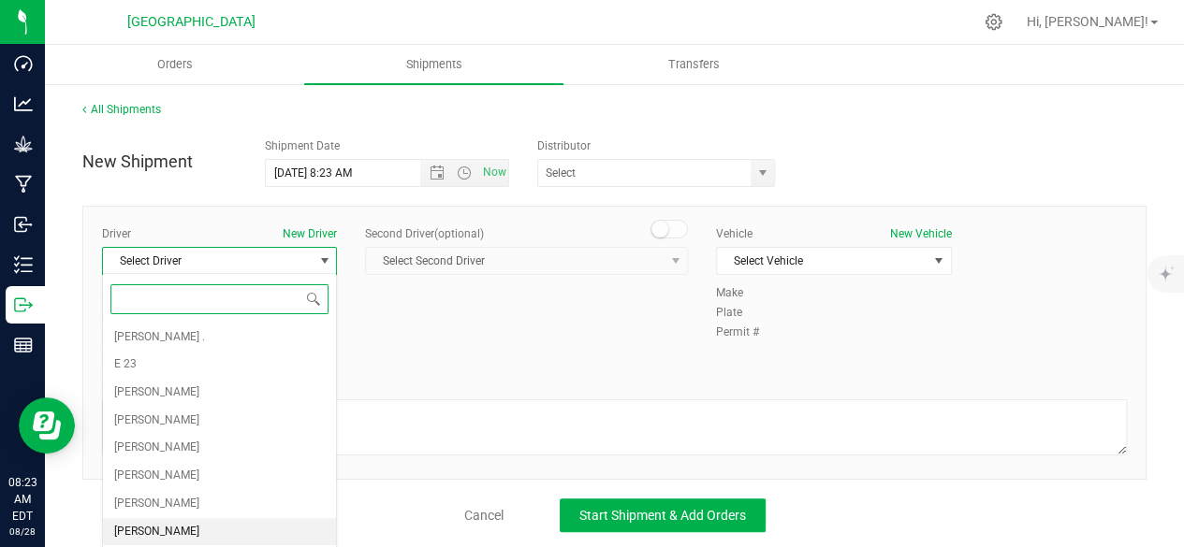
click at [241, 519] on li "[PERSON_NAME]" at bounding box center [219, 532] width 233 height 28
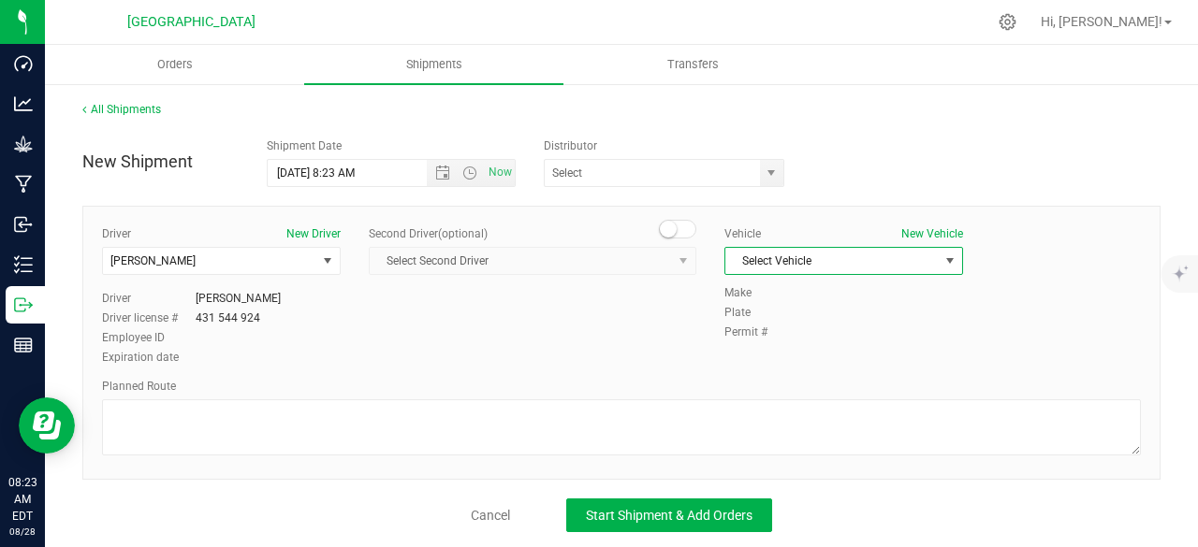
click at [765, 259] on span "Select Vehicle" at bounding box center [831, 261] width 213 height 26
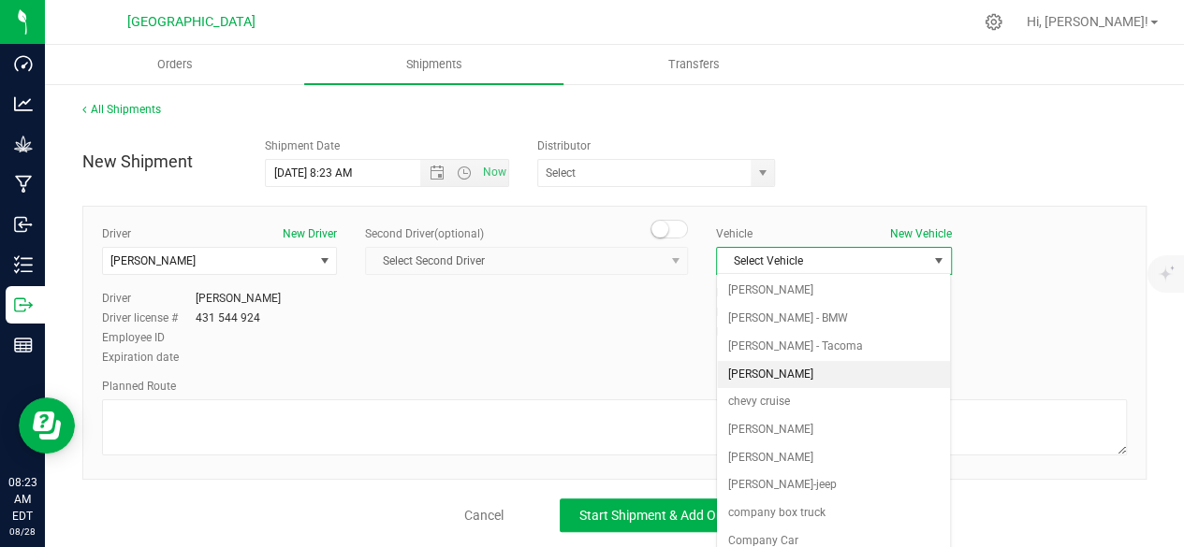
click at [777, 374] on li "[PERSON_NAME]" at bounding box center [833, 375] width 233 height 28
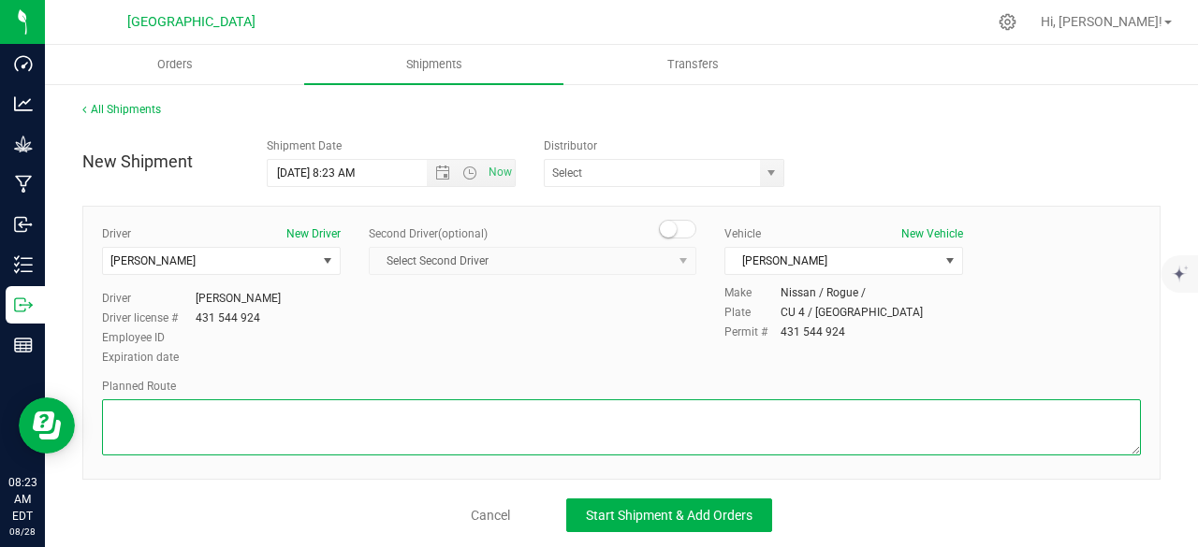
click at [666, 425] on textarea at bounding box center [621, 428] width 1039 height 56
type textarea "follow gps"
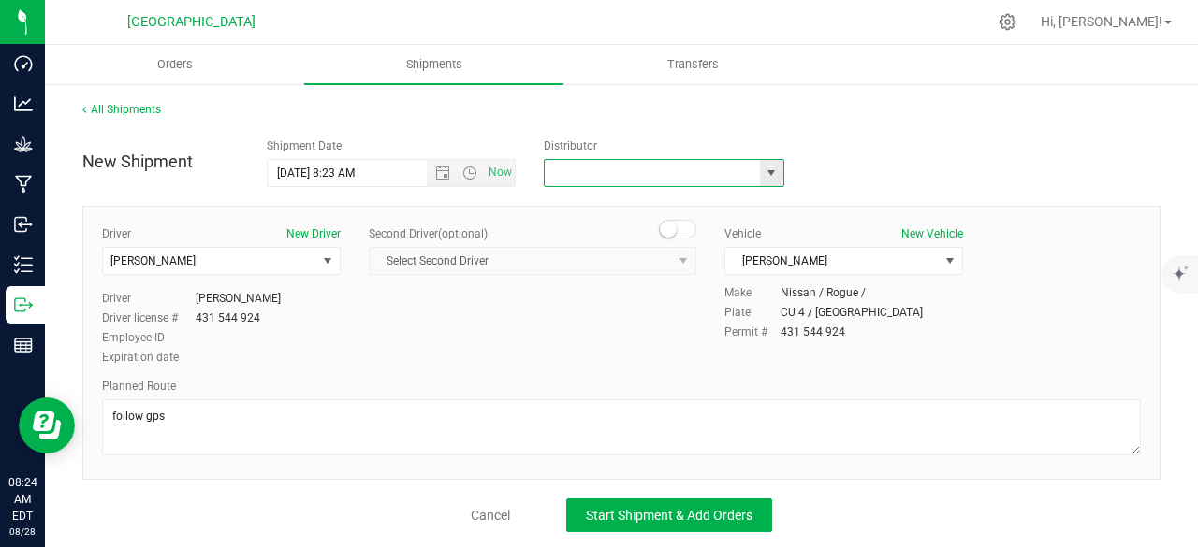
click at [651, 168] on input "text" at bounding box center [650, 173] width 210 height 26
click at [764, 167] on span "select" at bounding box center [771, 173] width 15 height 15
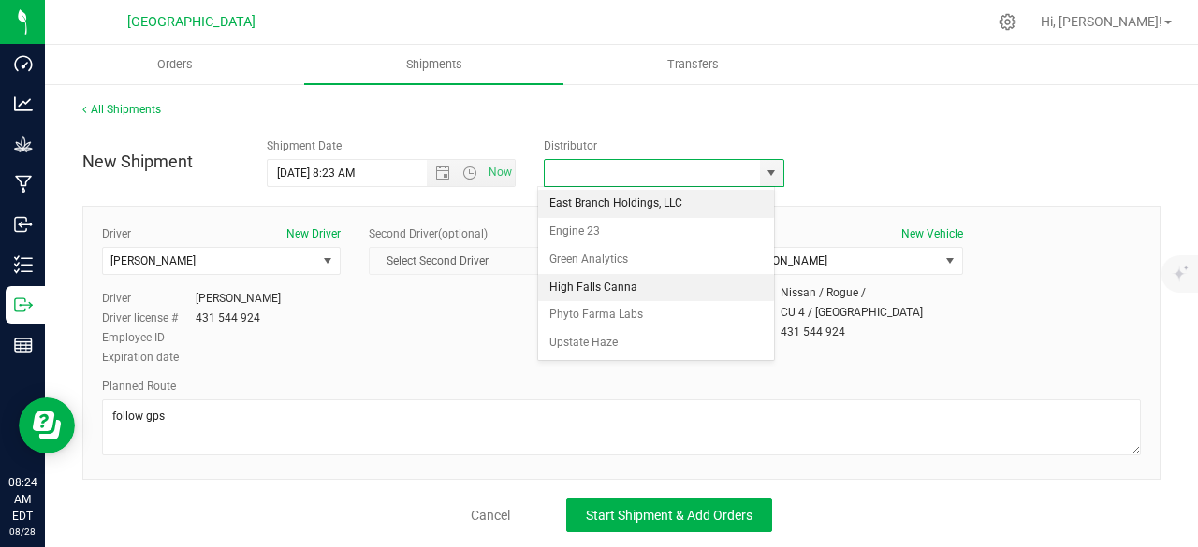
click at [598, 285] on li "High Falls Canna" at bounding box center [656, 288] width 236 height 28
type input "High Falls Canna"
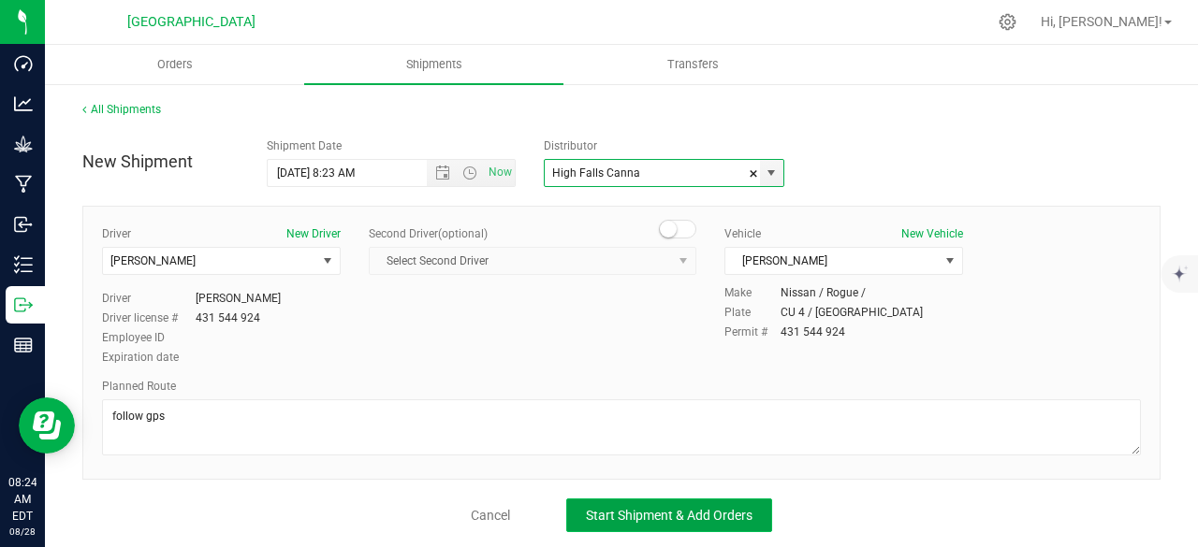
click at [630, 510] on span "Start Shipment & Add Orders" at bounding box center [669, 515] width 167 height 15
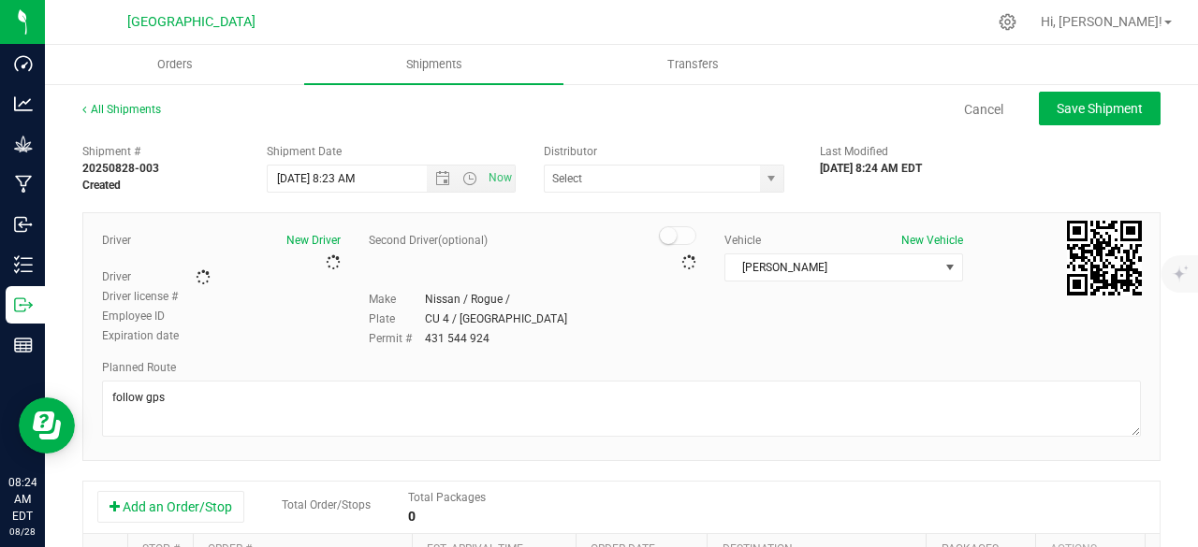
type input "High Falls Canna"
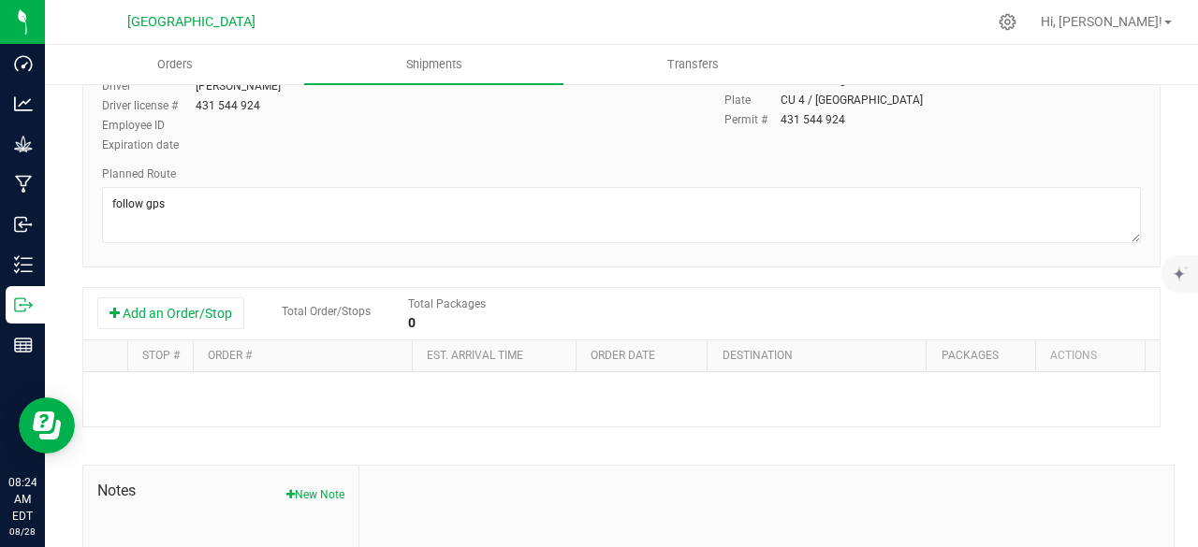
scroll to position [231, 0]
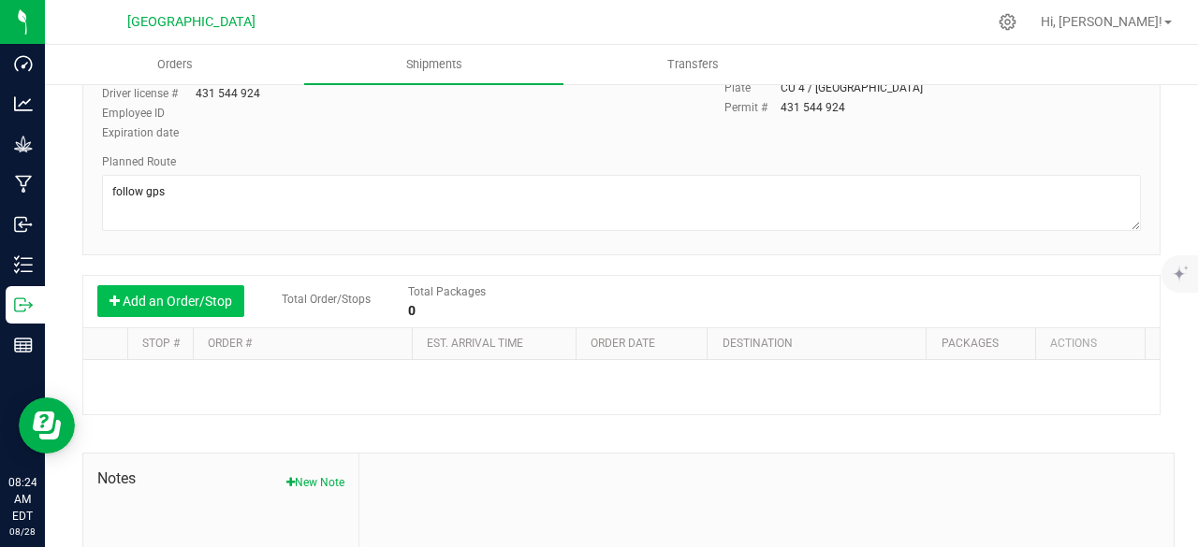
click at [204, 302] on button "Add an Order/Stop" at bounding box center [170, 301] width 147 height 32
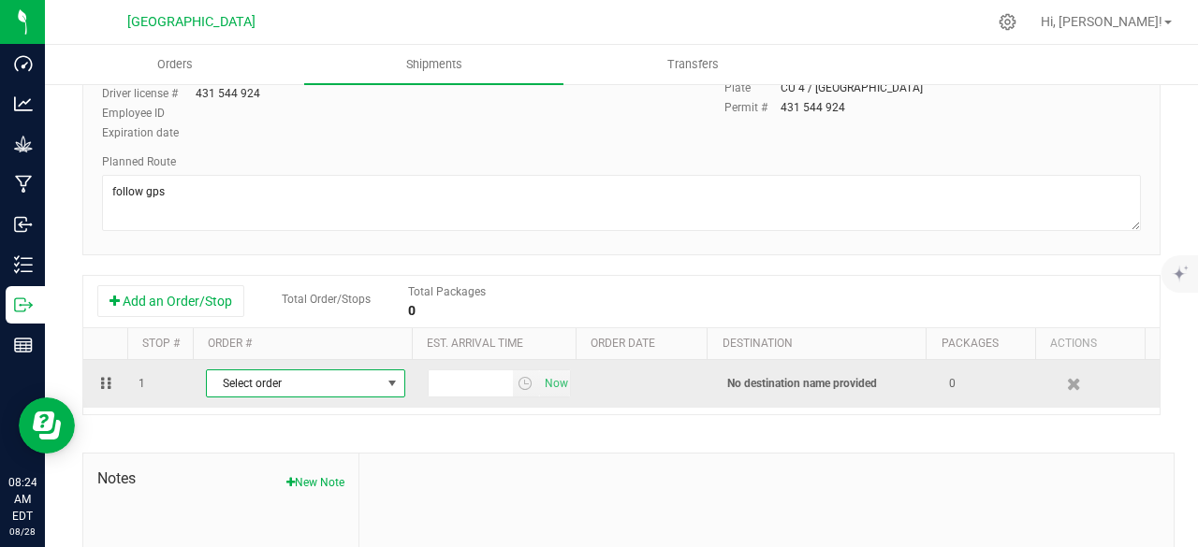
click at [326, 379] on span "Select order" at bounding box center [294, 384] width 174 height 26
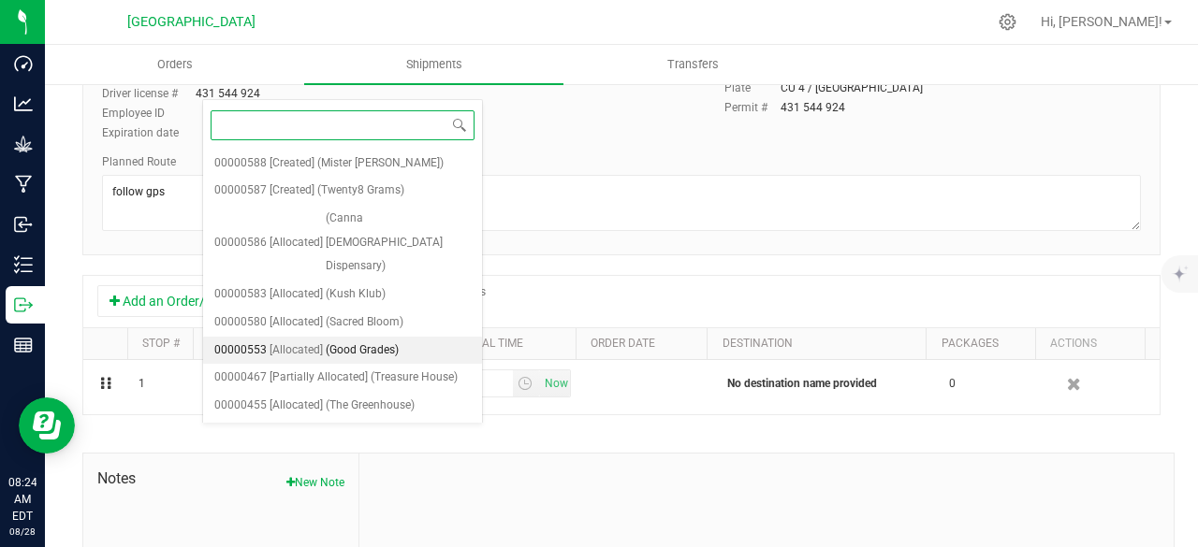
click at [378, 339] on span "(Good Grades)" at bounding box center [362, 351] width 73 height 24
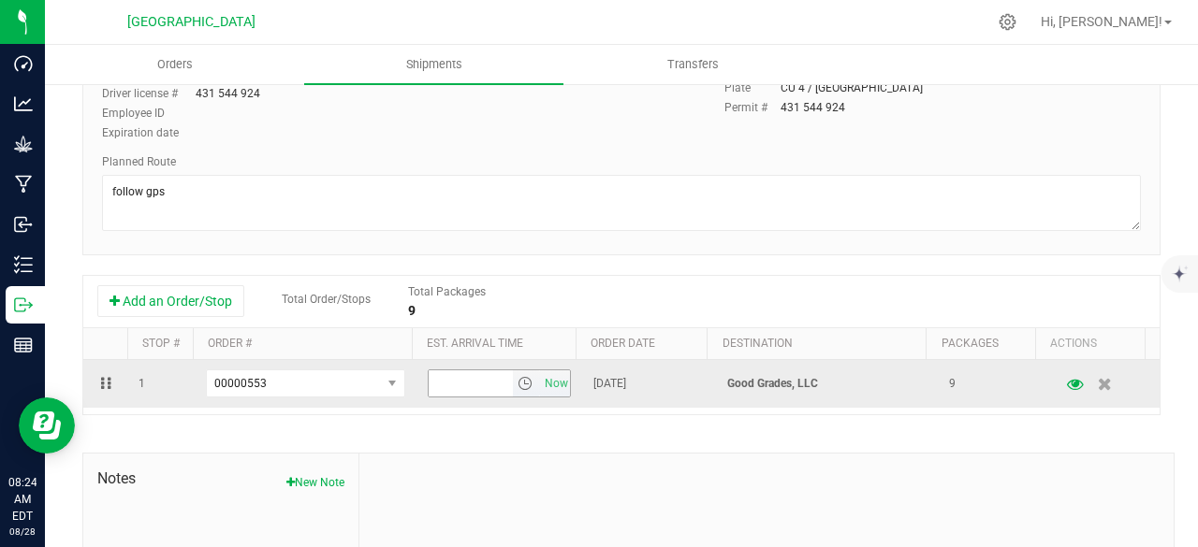
click at [471, 384] on input "text" at bounding box center [471, 384] width 84 height 26
click at [549, 386] on span "Now" at bounding box center [556, 384] width 32 height 27
click at [473, 374] on input "8:24 AM" at bounding box center [471, 384] width 84 height 26
type input "8"
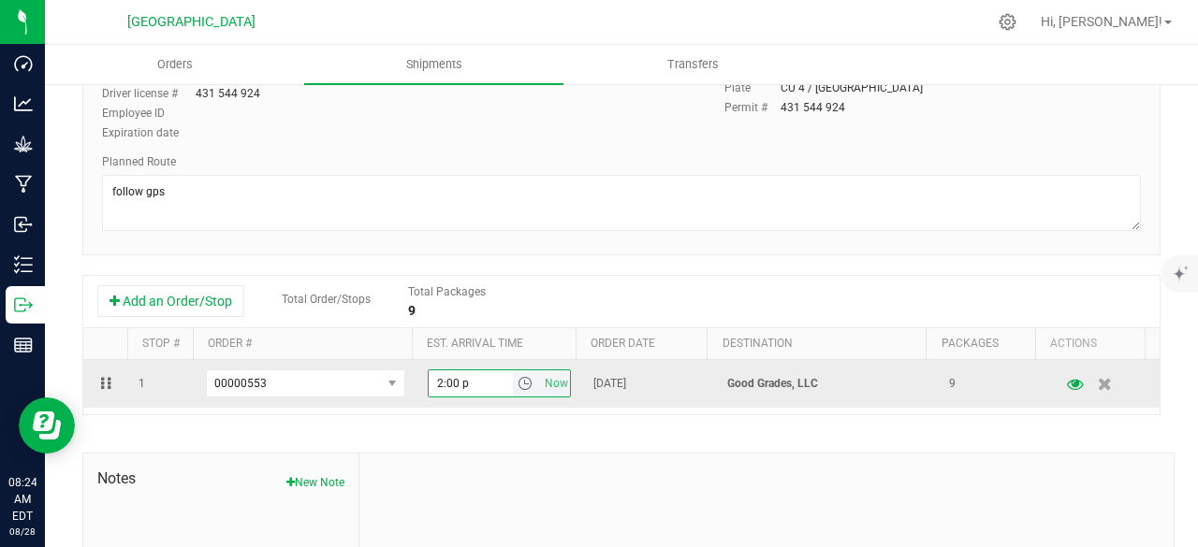
type input "2:00 pm"
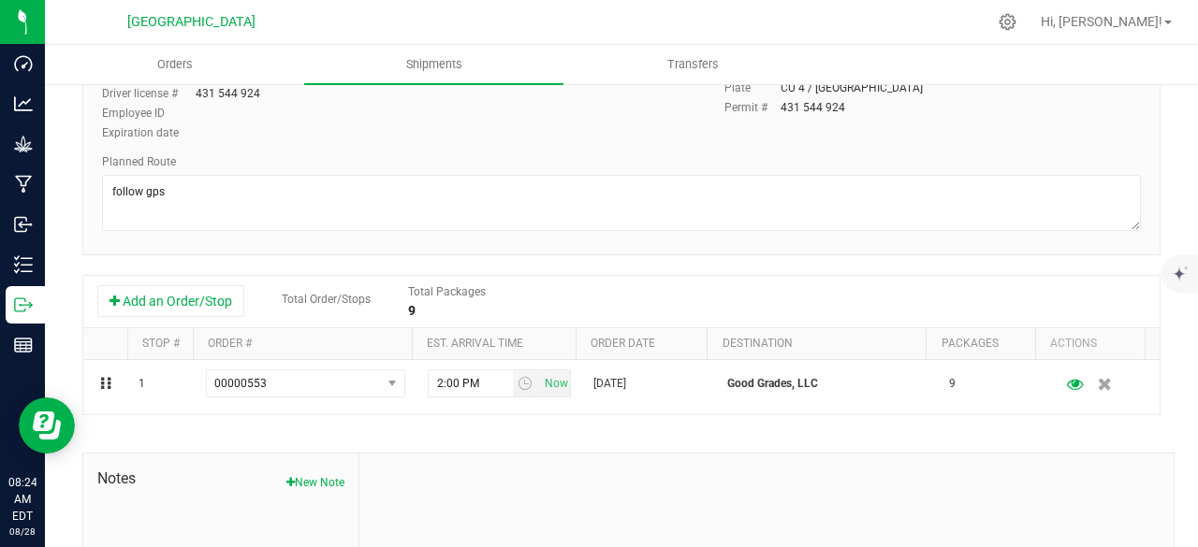
scroll to position [0, 0]
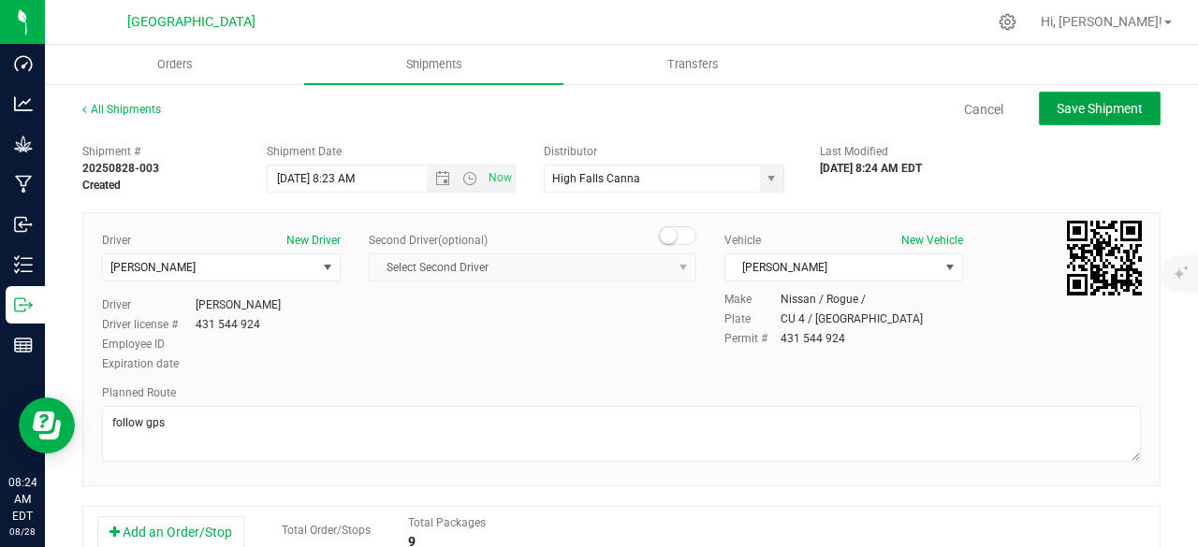
click at [1085, 102] on span "Save Shipment" at bounding box center [1099, 108] width 86 height 15
type input "[DATE] 12:23 PM"
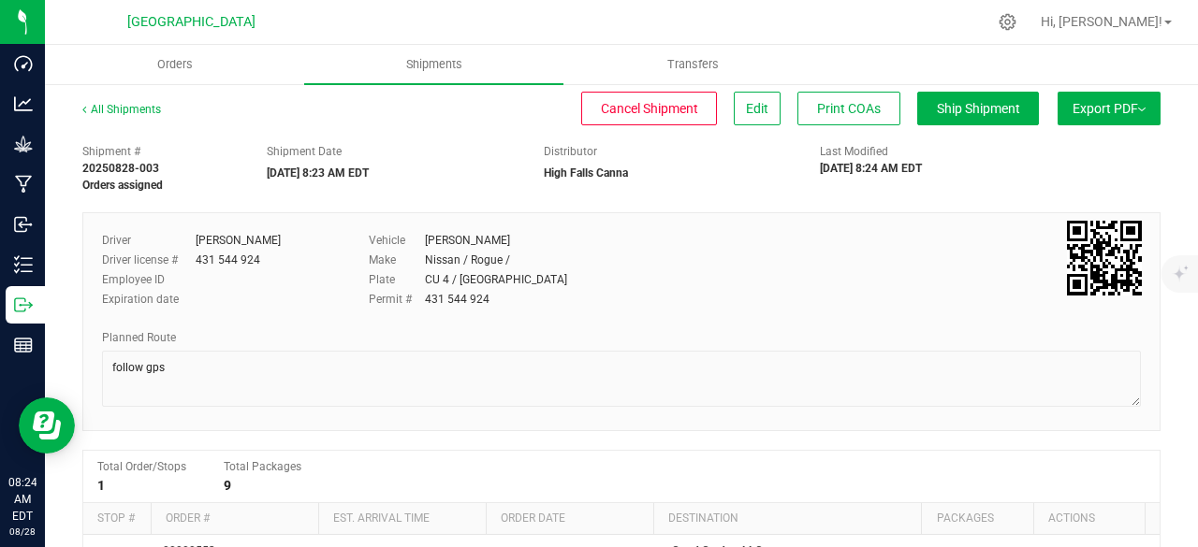
click at [1089, 101] on span "Export PDF" at bounding box center [1108, 108] width 73 height 15
click at [1054, 171] on span "Manifest by Lot" at bounding box center [1061, 177] width 78 height 13
